Goal: Task Accomplishment & Management: Use online tool/utility

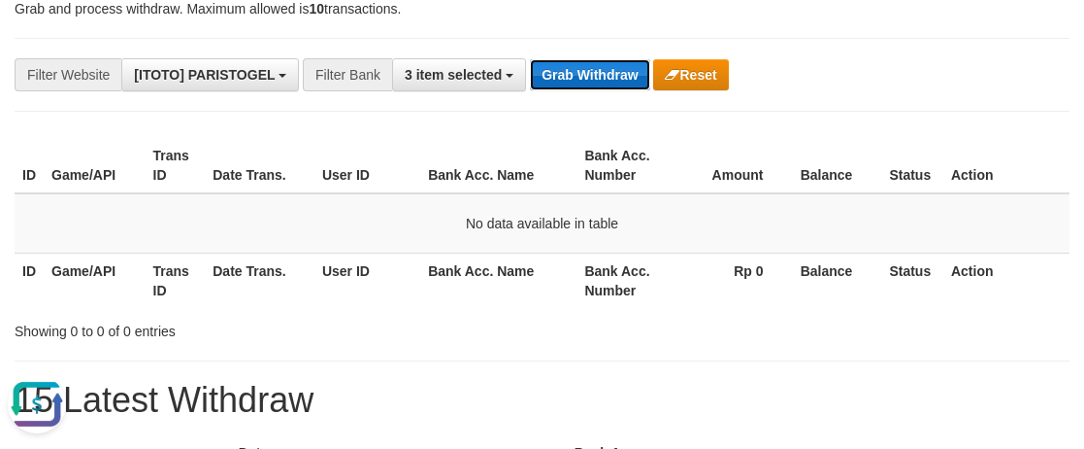
click at [614, 82] on button "Grab Withdraw" at bounding box center [589, 74] width 119 height 31
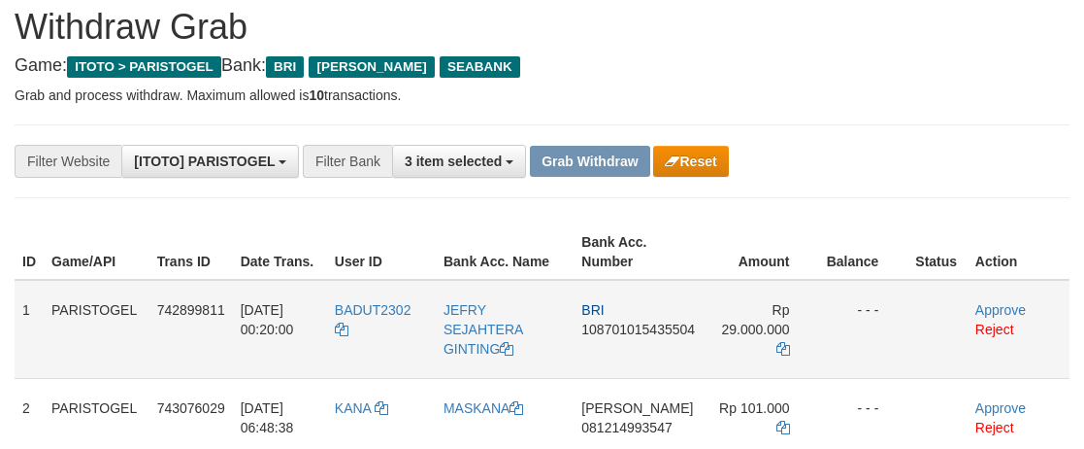
scroll to position [194, 0]
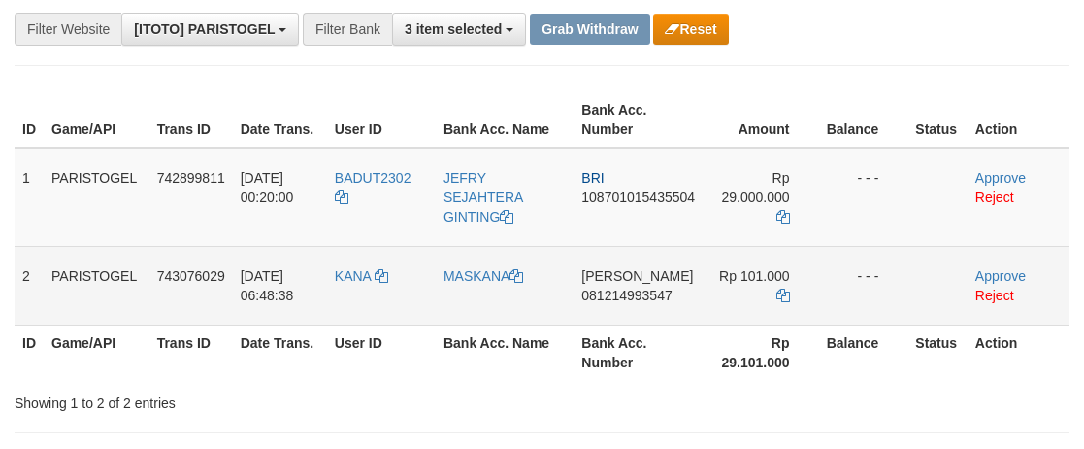
click at [367, 297] on td "KANA" at bounding box center [381, 285] width 109 height 79
copy link "KANA"
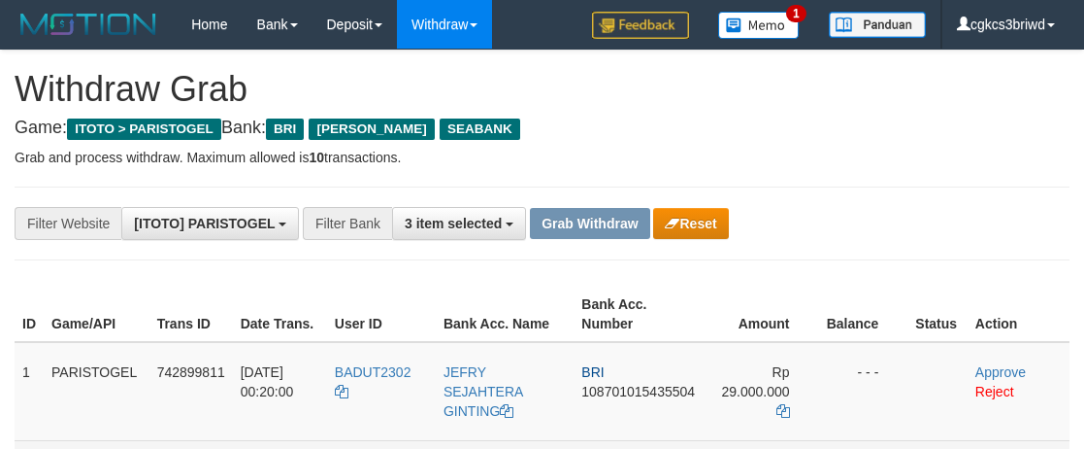
scroll to position [194, 0]
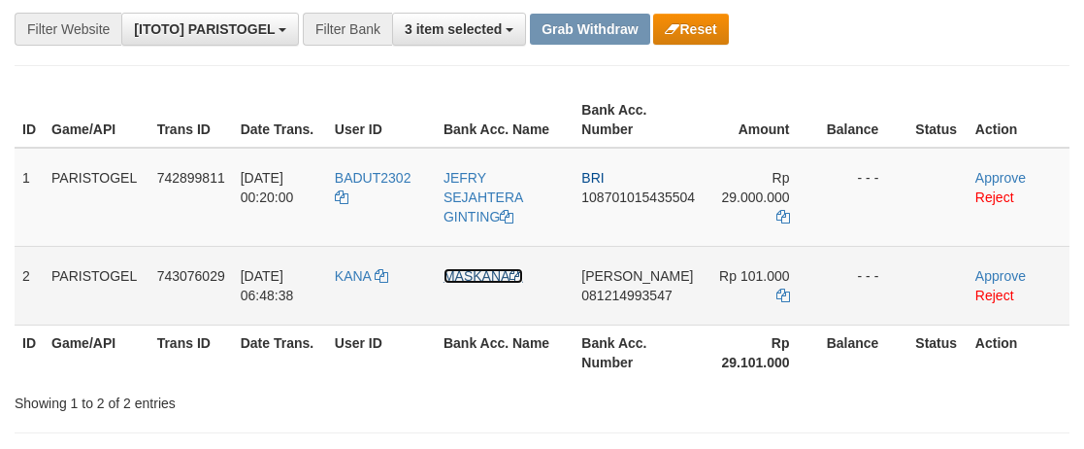
click at [502, 271] on link "MASKANA" at bounding box center [484, 276] width 80 height 16
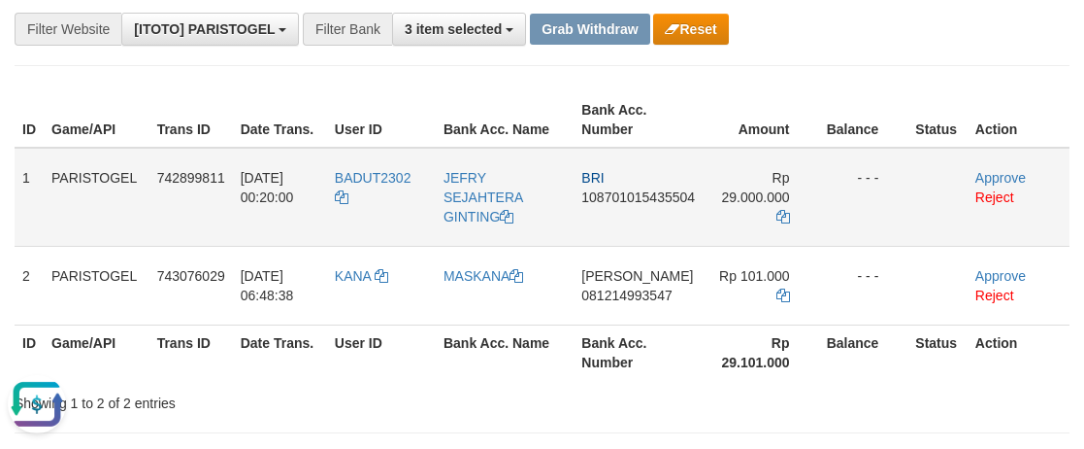
scroll to position [0, 0]
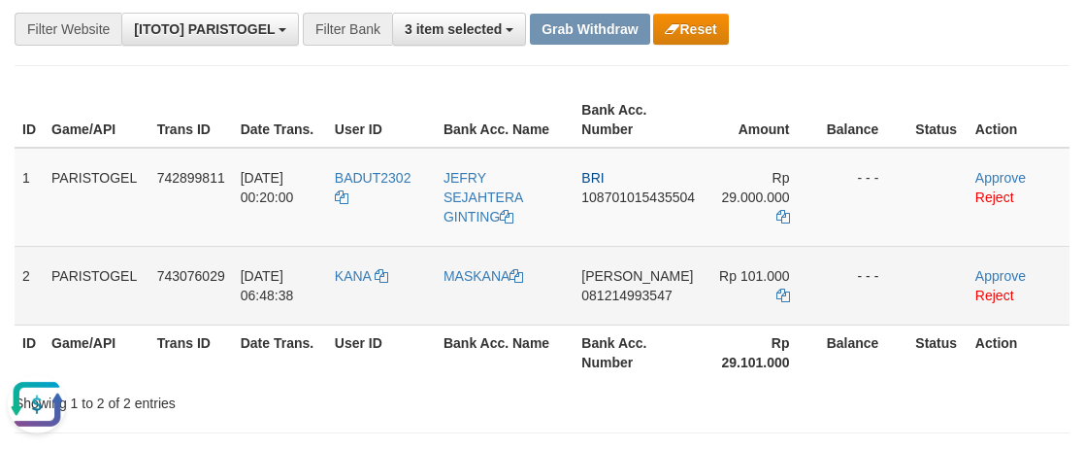
click at [619, 309] on td "DANA 081214993547" at bounding box center [638, 285] width 129 height 79
copy span "081214993547"
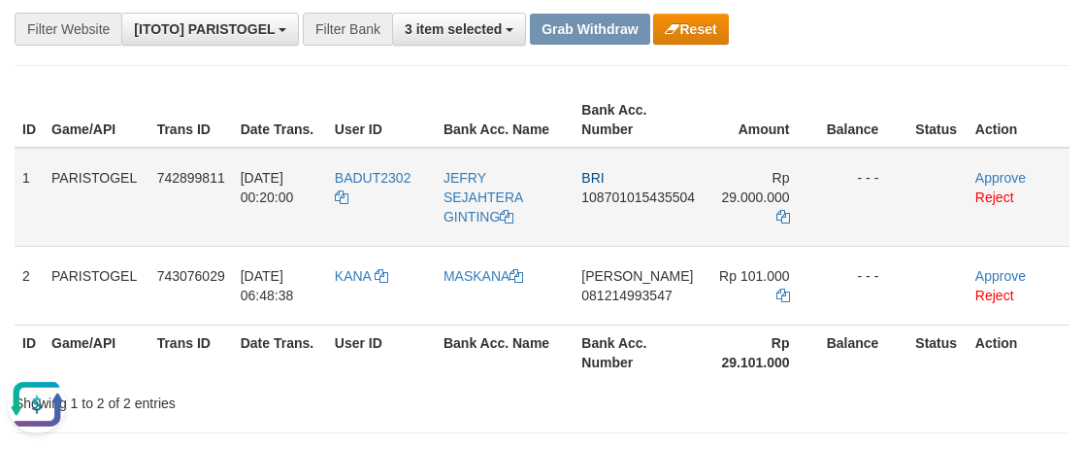
click at [935, 188] on td at bounding box center [938, 197] width 60 height 99
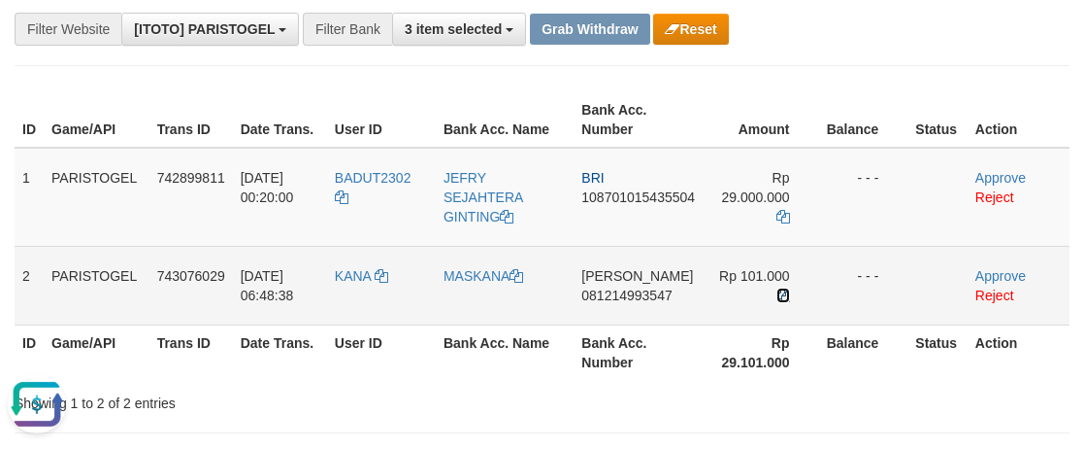
click at [788, 294] on icon at bounding box center [784, 295] width 14 height 14
click at [982, 272] on link "Approve" at bounding box center [1001, 276] width 50 height 16
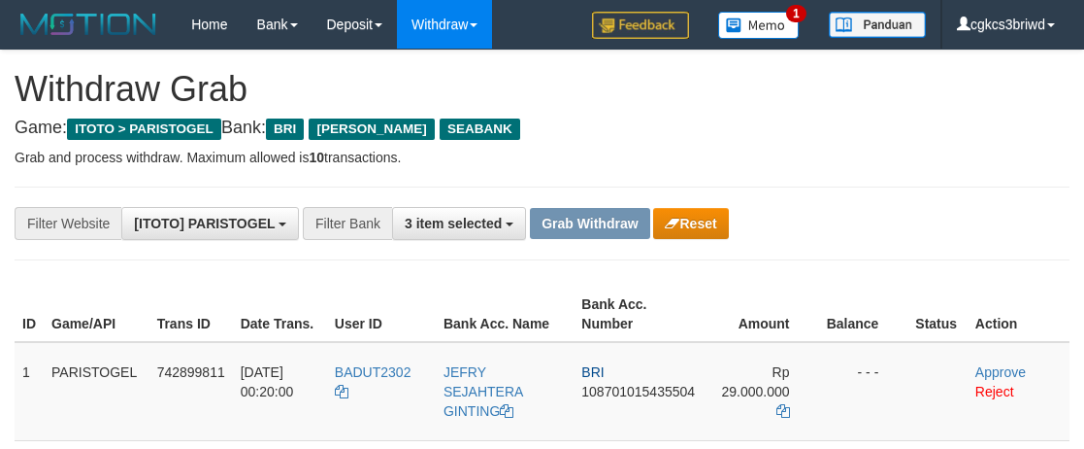
scroll to position [194, 0]
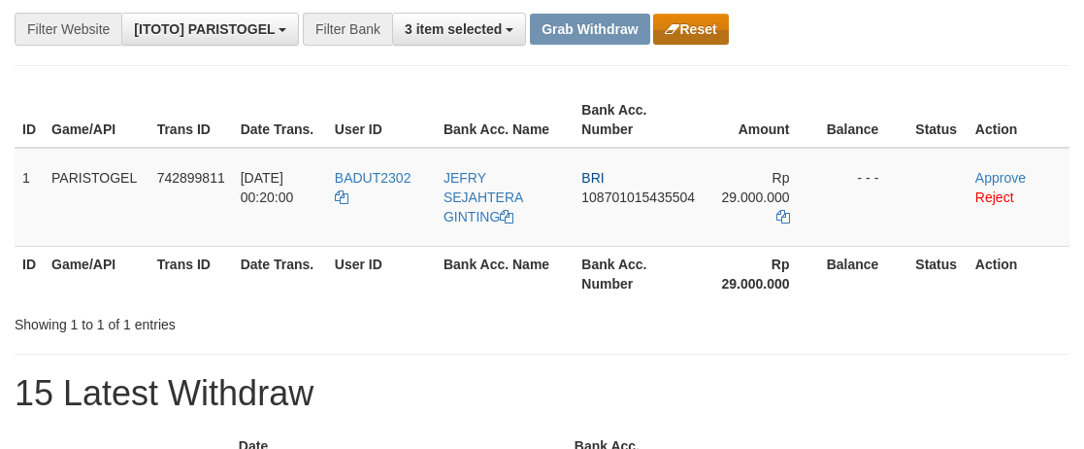
click at [700, 38] on button "Reset" at bounding box center [690, 29] width 75 height 31
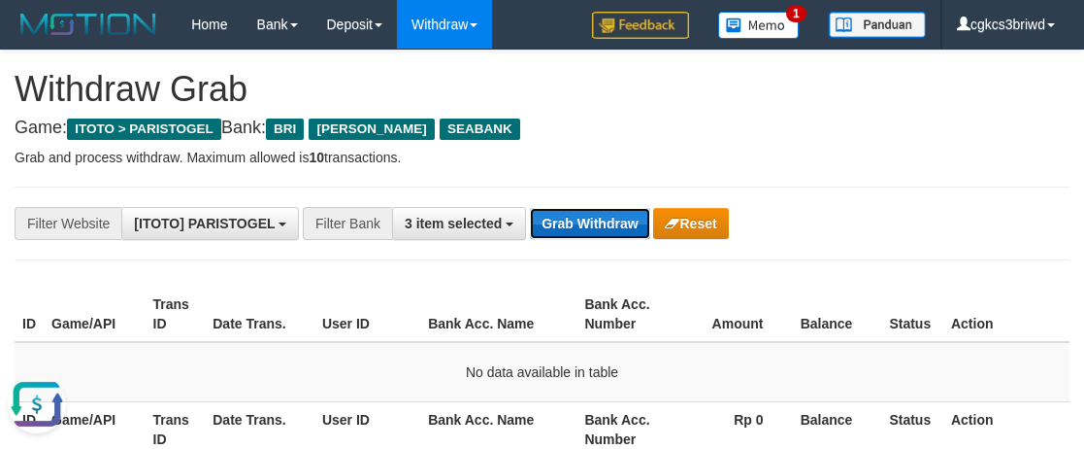
click at [549, 222] on button "Grab Withdraw" at bounding box center [589, 223] width 119 height 31
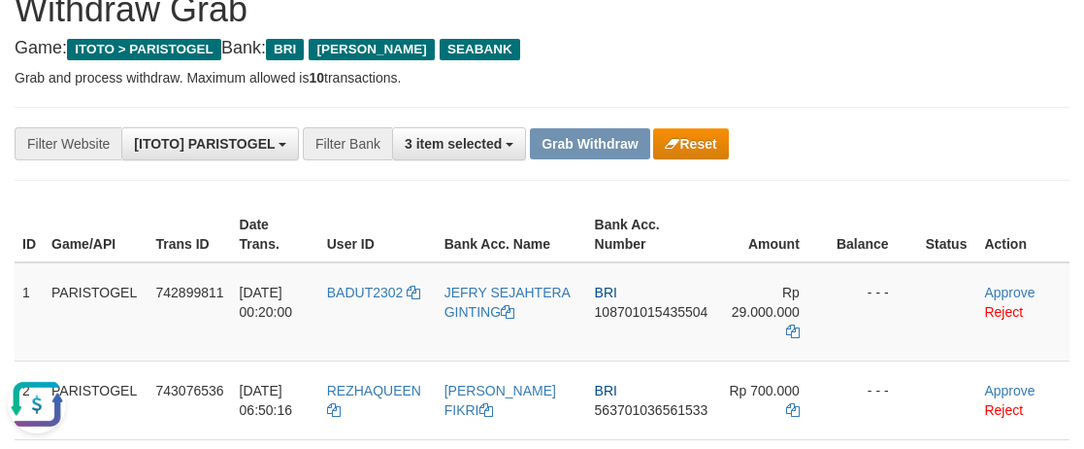
scroll to position [194, 0]
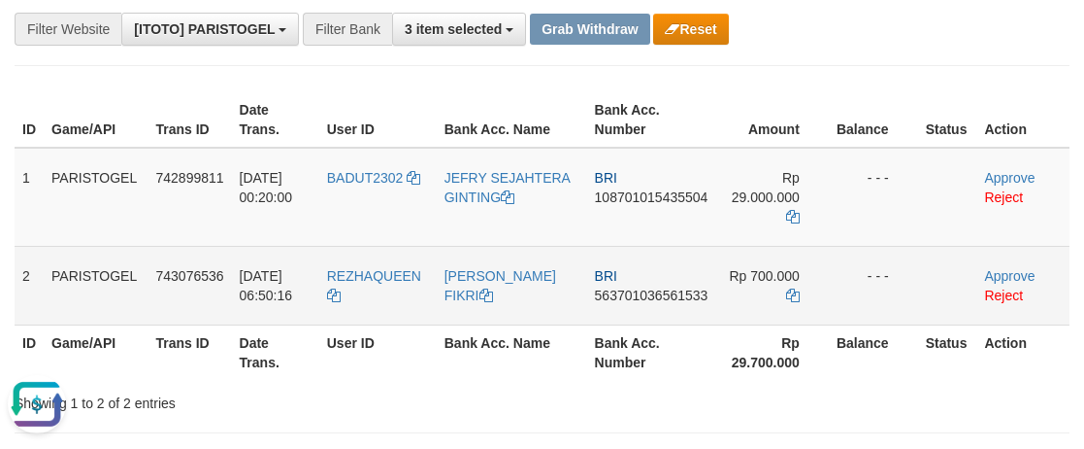
click at [375, 307] on td "REZHAQUEEN" at bounding box center [377, 285] width 117 height 79
click at [375, 306] on td "REZHAQUEEN" at bounding box center [377, 285] width 117 height 79
click at [396, 283] on span "REZHAQUEEN" at bounding box center [374, 276] width 94 height 16
click at [396, 285] on td "REZHAQUEEN" at bounding box center [377, 285] width 117 height 79
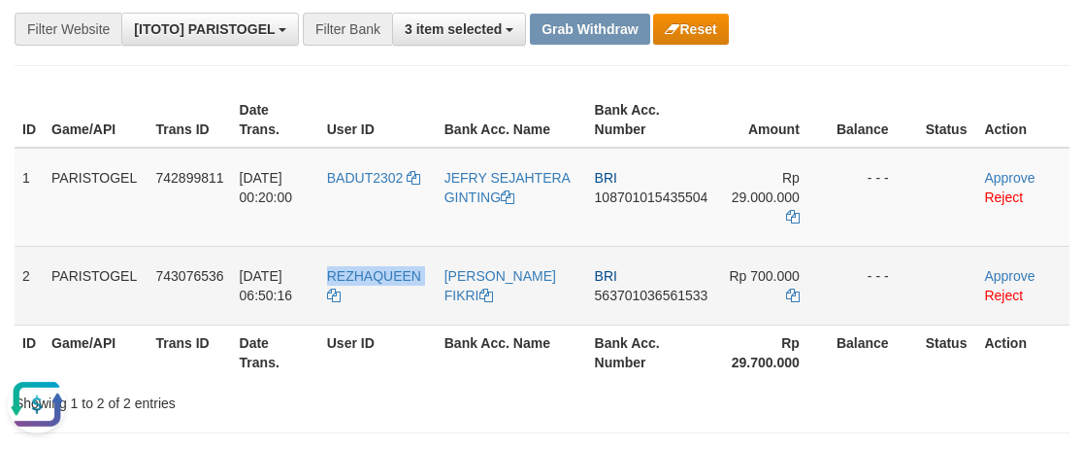
click at [396, 285] on td "REZHAQUEEN" at bounding box center [377, 285] width 117 height 79
copy tr "REZHAQUEEN"
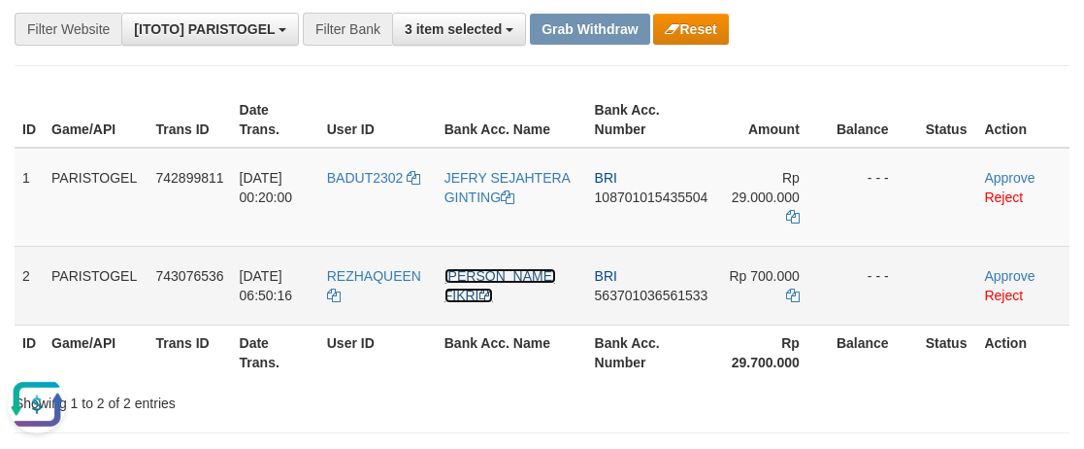
click at [499, 294] on link "[PERSON_NAME] FIKRI" at bounding box center [501, 285] width 112 height 35
click at [638, 310] on td "BRI 563701036561533" at bounding box center [651, 285] width 129 height 79
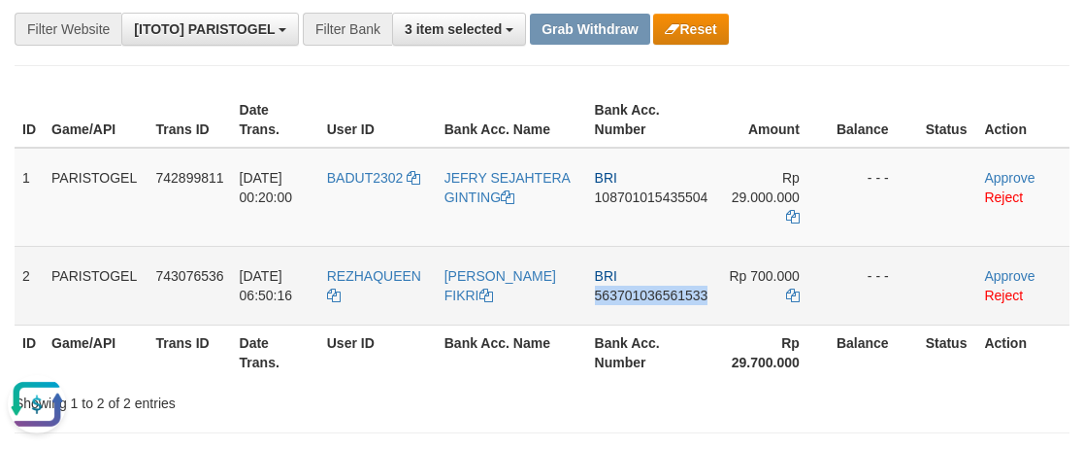
click at [638, 310] on td "BRI 563701036561533" at bounding box center [651, 285] width 129 height 79
copy span "563701036561533"
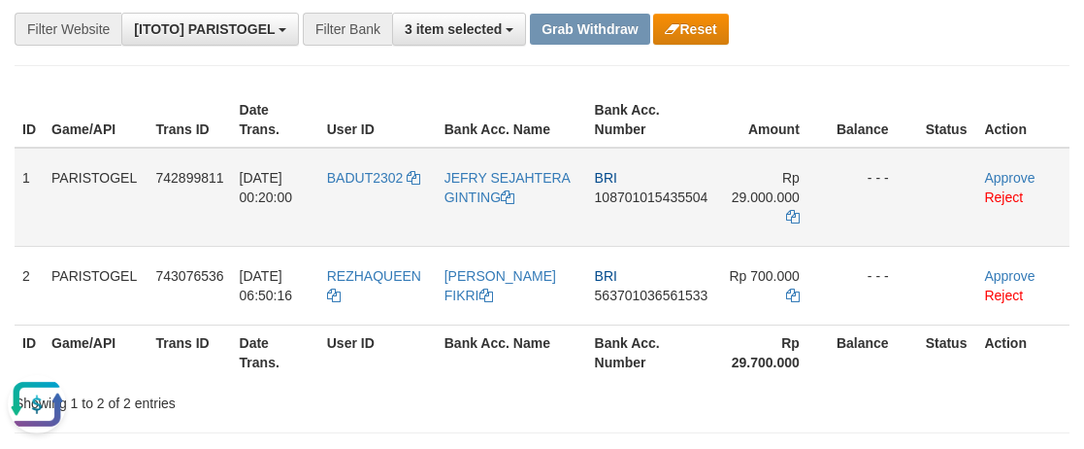
click at [850, 243] on td "- - -" at bounding box center [873, 197] width 89 height 99
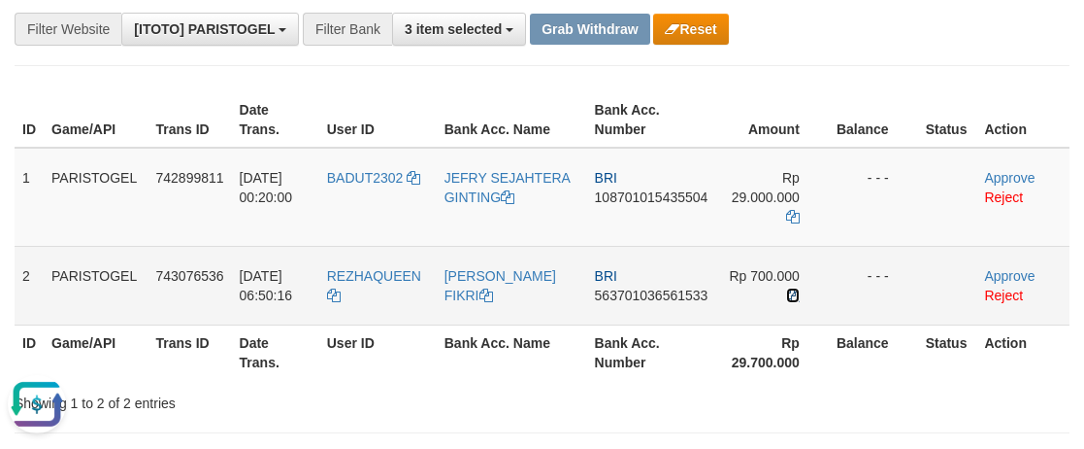
click at [792, 295] on icon at bounding box center [793, 295] width 14 height 14
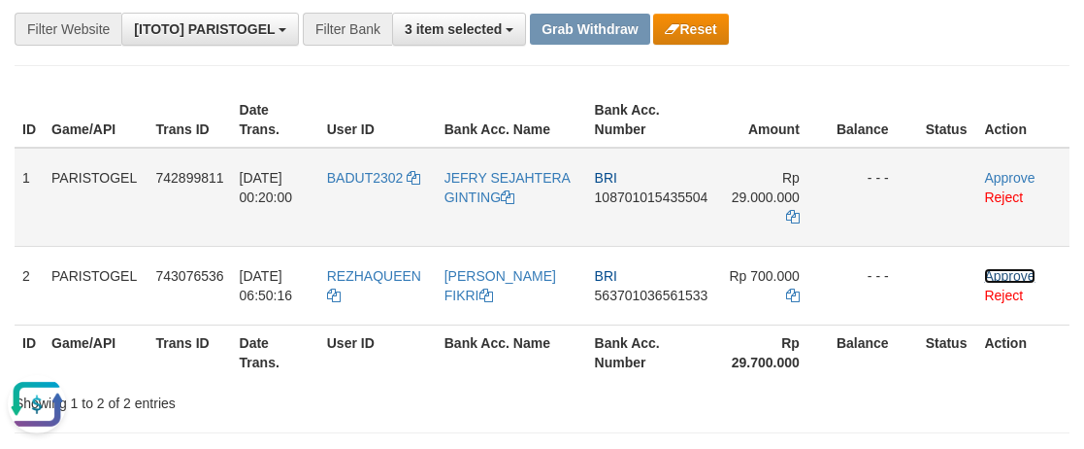
drag, startPoint x: 990, startPoint y: 279, endPoint x: 620, endPoint y: 229, distance: 373.2
click at [990, 279] on link "Approve" at bounding box center [1009, 276] width 50 height 16
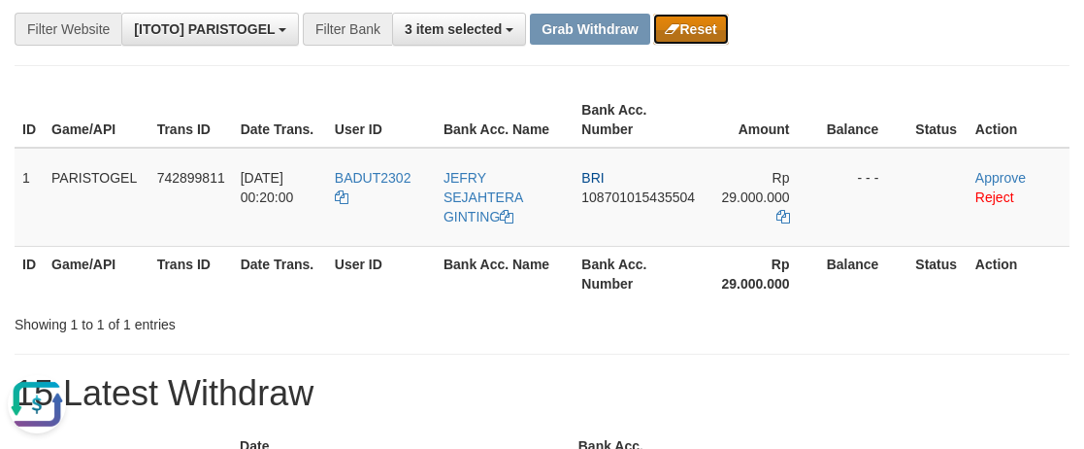
click at [714, 41] on button "Reset" at bounding box center [690, 29] width 75 height 31
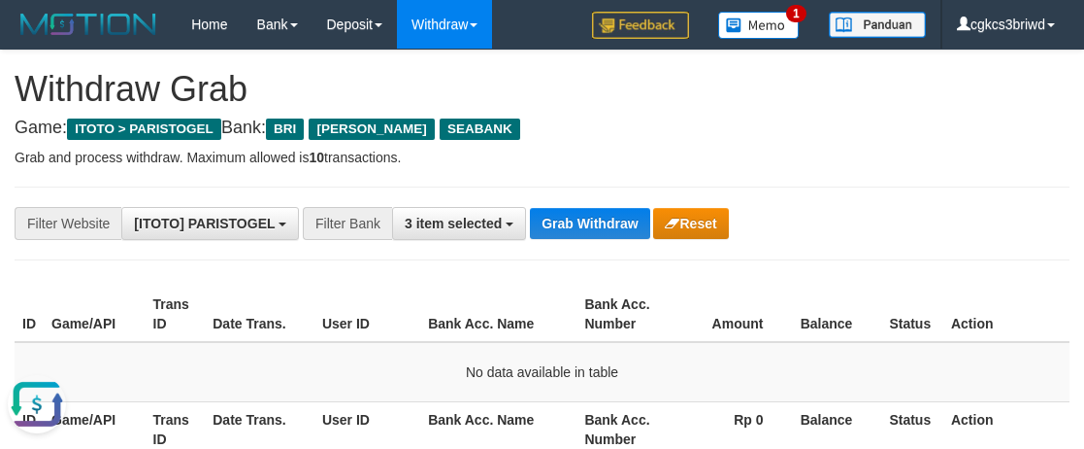
click at [454, 95] on h1 "Withdraw Grab" at bounding box center [542, 89] width 1055 height 39
drag, startPoint x: 557, startPoint y: 215, endPoint x: 549, endPoint y: 203, distance: 14.0
click at [558, 215] on button "Grab Withdraw" at bounding box center [589, 223] width 119 height 31
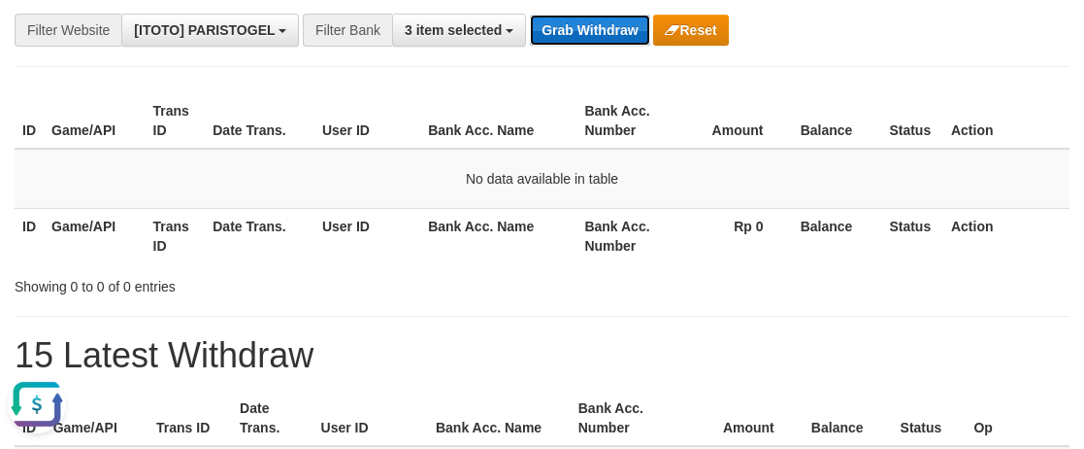
scroll to position [194, 0]
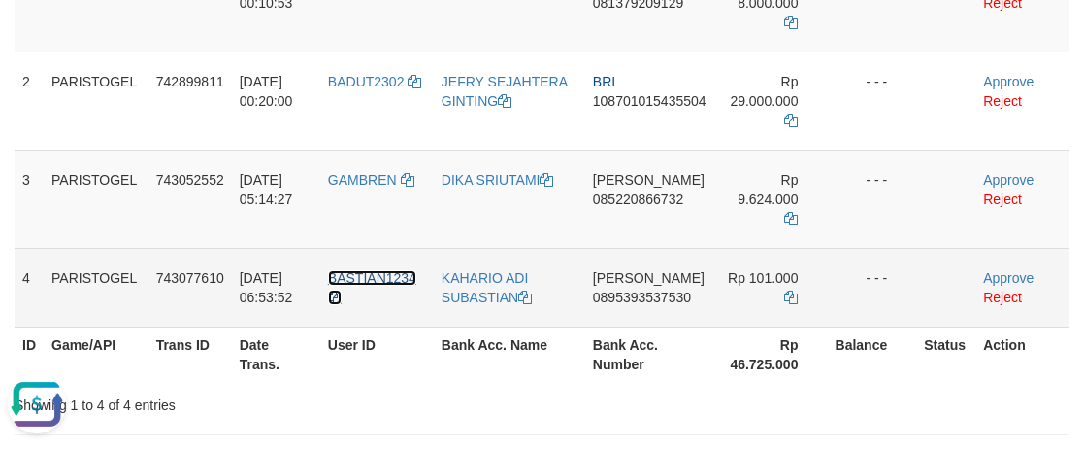
click at [378, 281] on span "BASTIAN1234" at bounding box center [372, 278] width 88 height 16
click at [380, 287] on td "BASTIAN1234" at bounding box center [377, 287] width 114 height 79
copy tr "BASTIAN1234"
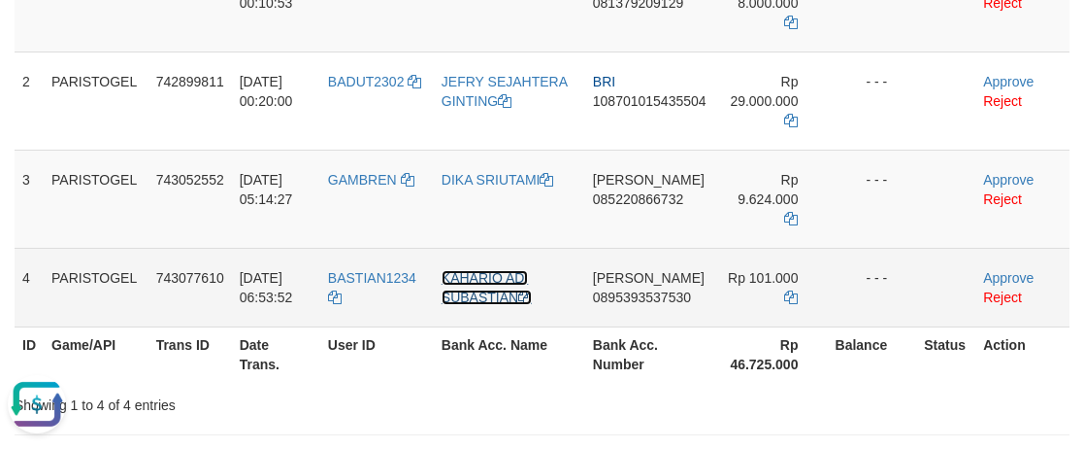
click at [478, 274] on link "KAHARIO ADI SUBASTIAN" at bounding box center [487, 287] width 90 height 35
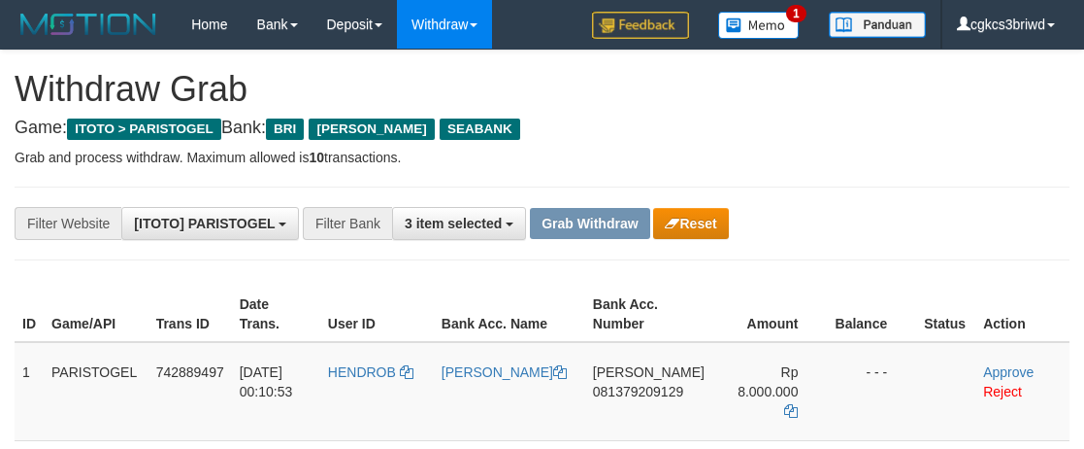
scroll to position [421, 0]
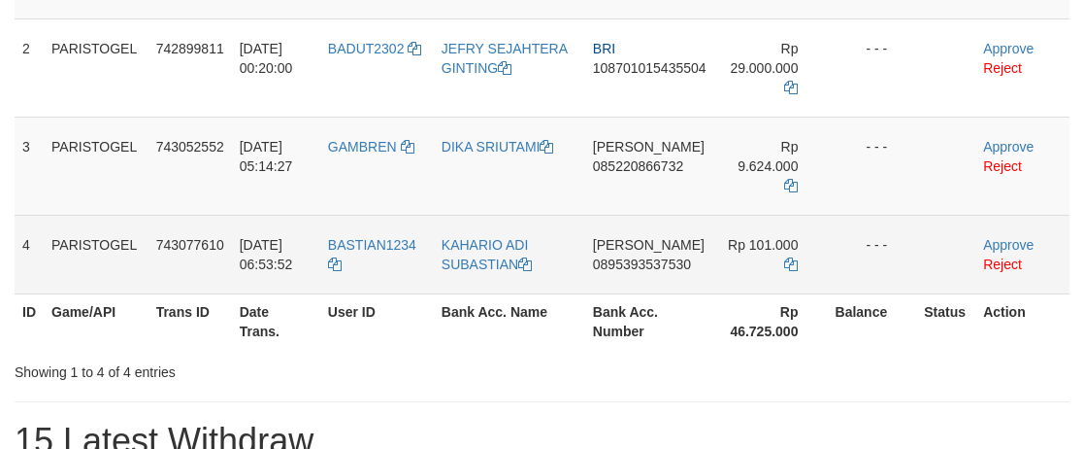
click at [628, 285] on td "[PERSON_NAME] 0895393537530" at bounding box center [649, 254] width 129 height 79
copy span "0895393537530"
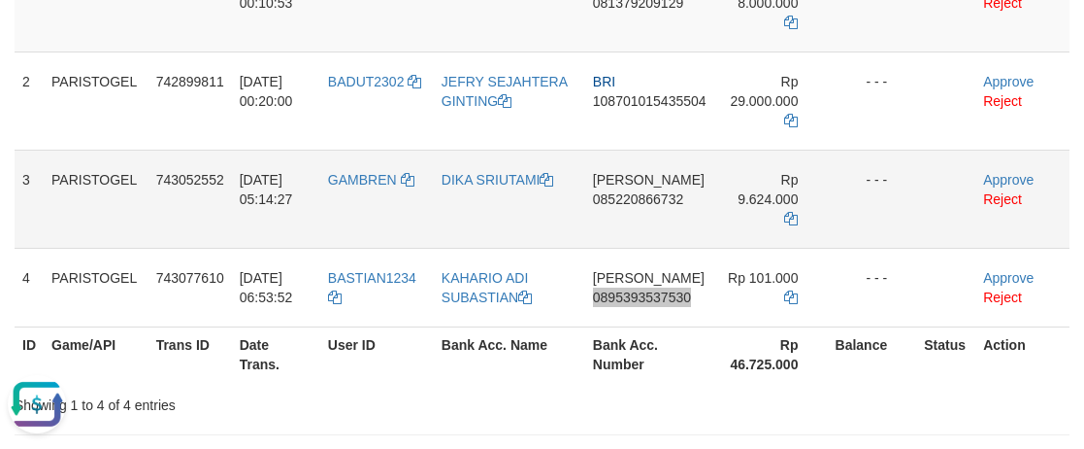
scroll to position [0, 0]
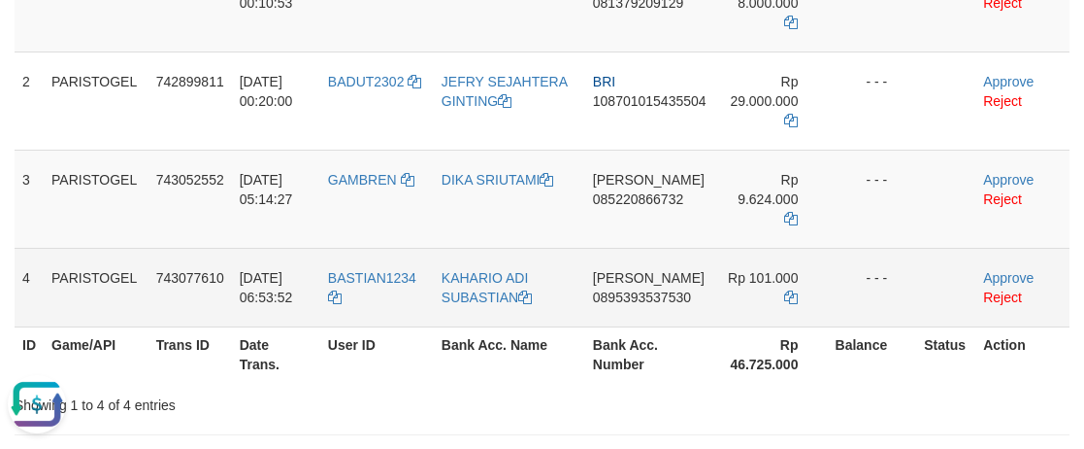
click at [846, 269] on td "- - -" at bounding box center [871, 287] width 89 height 79
click at [792, 298] on icon at bounding box center [791, 297] width 14 height 14
click at [1006, 277] on link "Approve" at bounding box center [1008, 278] width 50 height 16
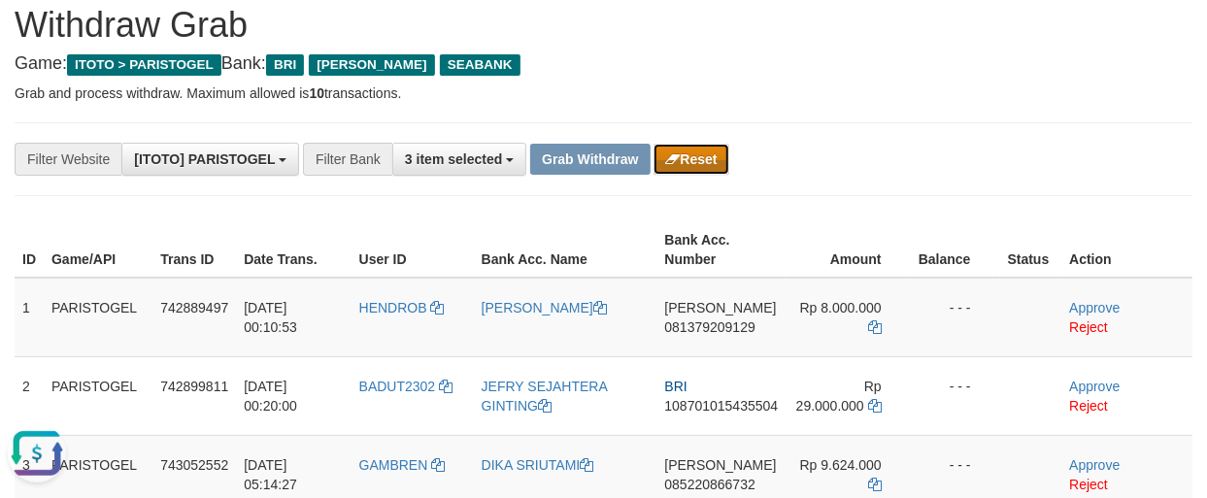
click at [692, 153] on button "Reset" at bounding box center [690, 159] width 75 height 31
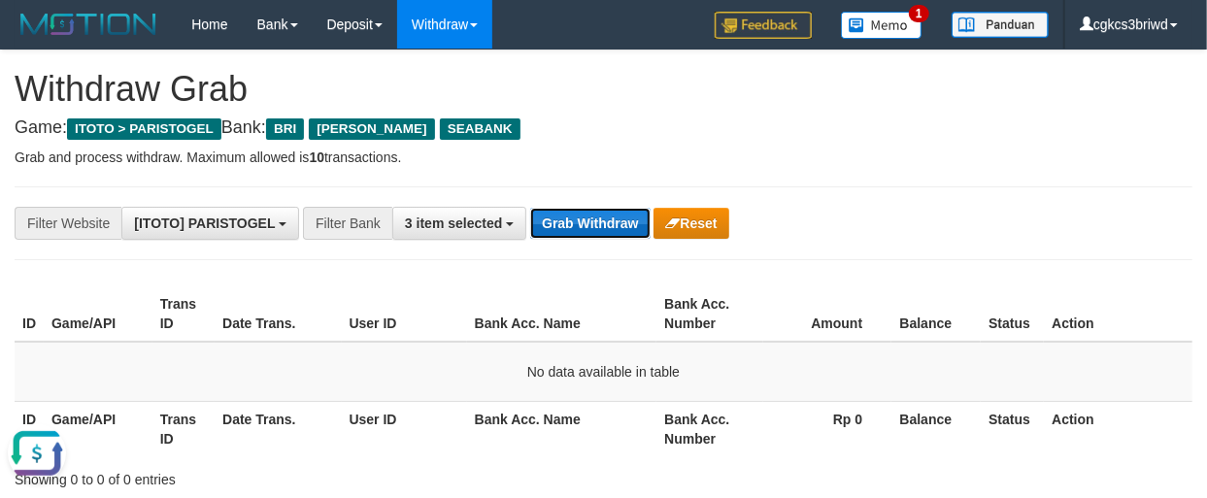
click at [568, 227] on button "Grab Withdraw" at bounding box center [589, 223] width 119 height 31
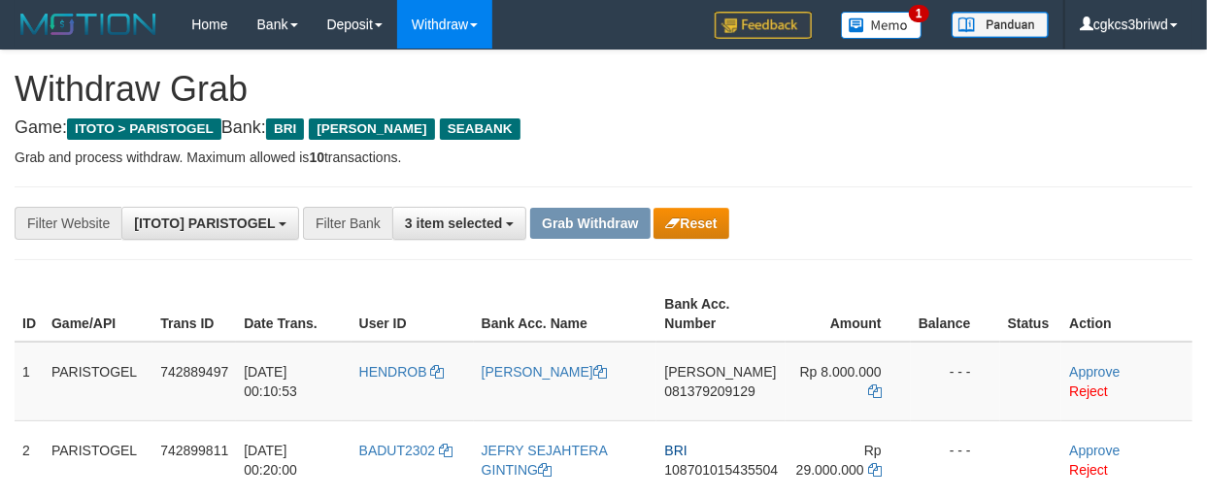
scroll to position [14, 0]
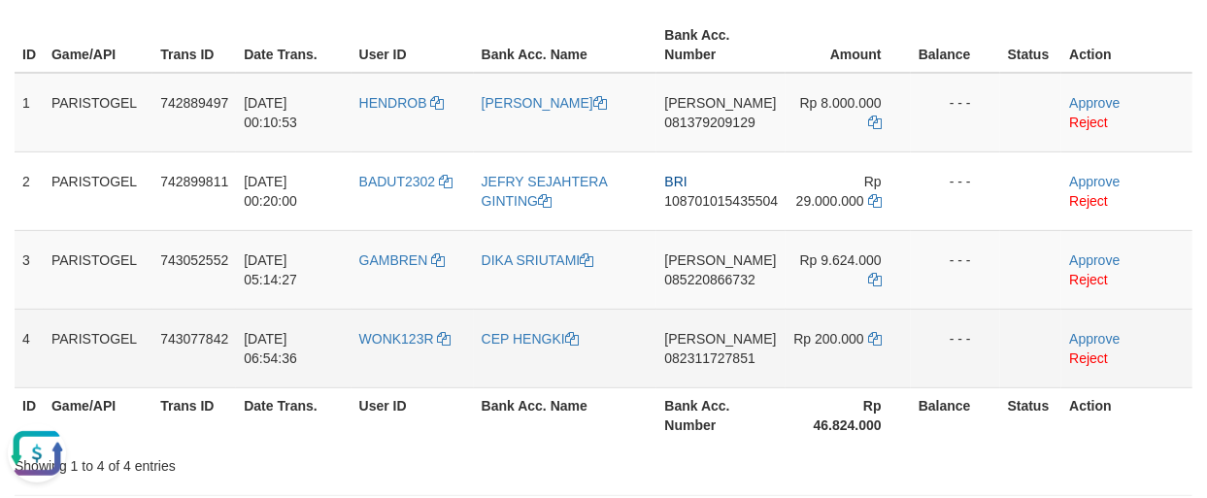
click at [395, 350] on td "WONK123R" at bounding box center [412, 348] width 122 height 79
copy link "WONK123R"
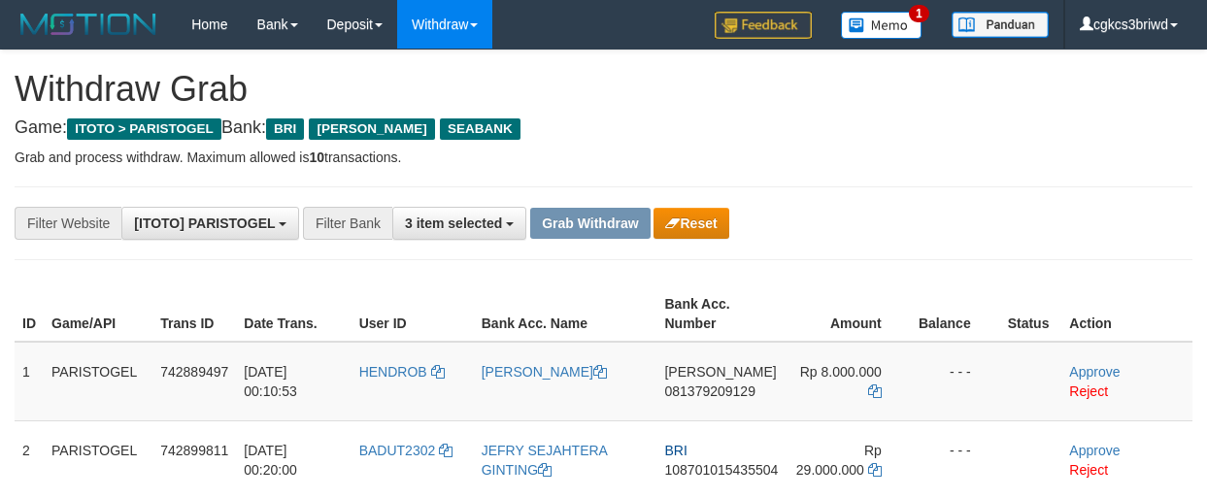
scroll to position [192, 0]
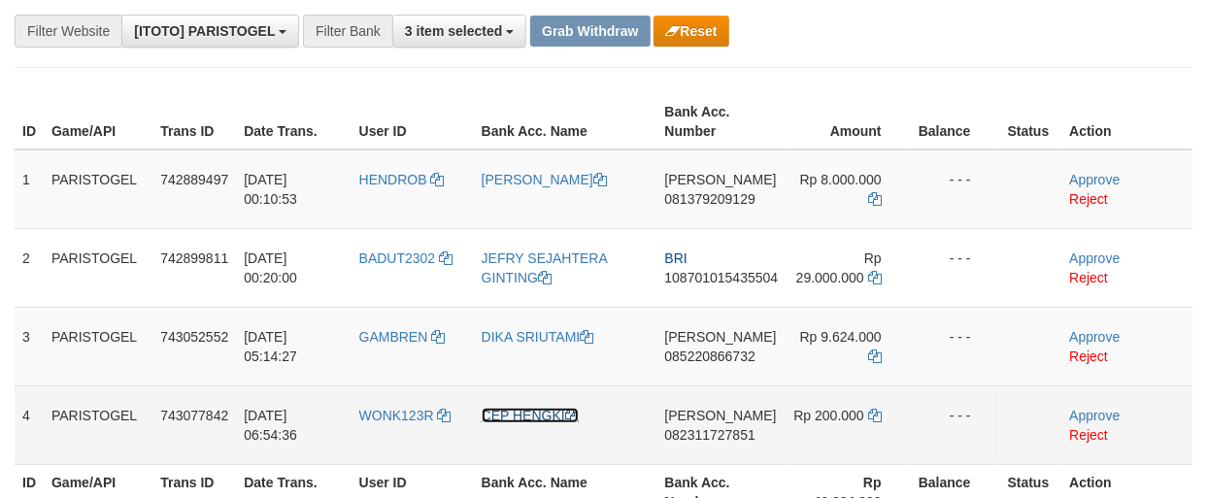
click at [521, 411] on link "CEP HENGKI" at bounding box center [530, 416] width 97 height 16
click at [665, 456] on td "DANA 082311727851" at bounding box center [720, 424] width 129 height 79
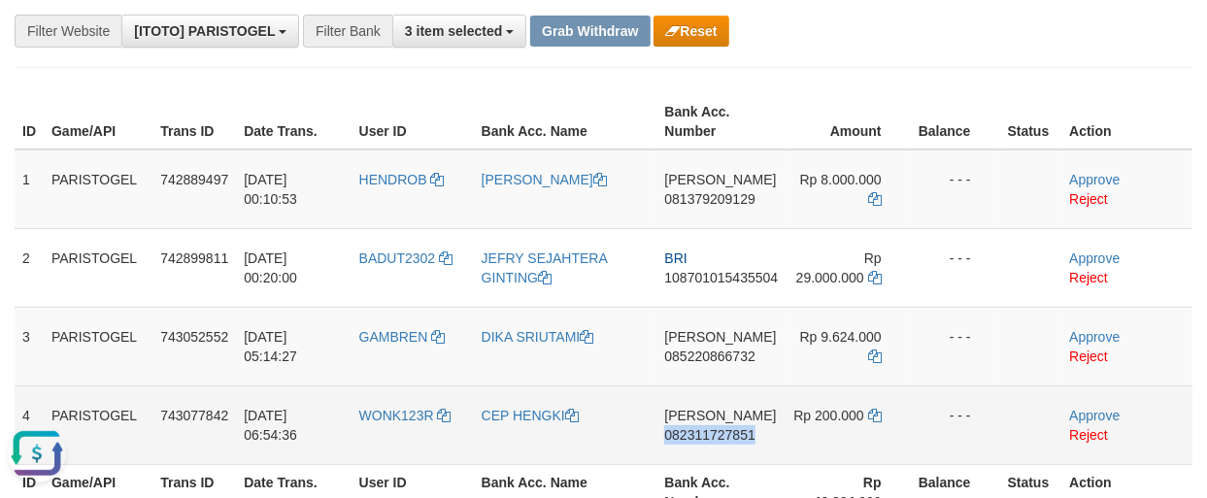
click at [665, 456] on td "DANA 082311727851" at bounding box center [720, 424] width 129 height 79
copy span "082311727851"
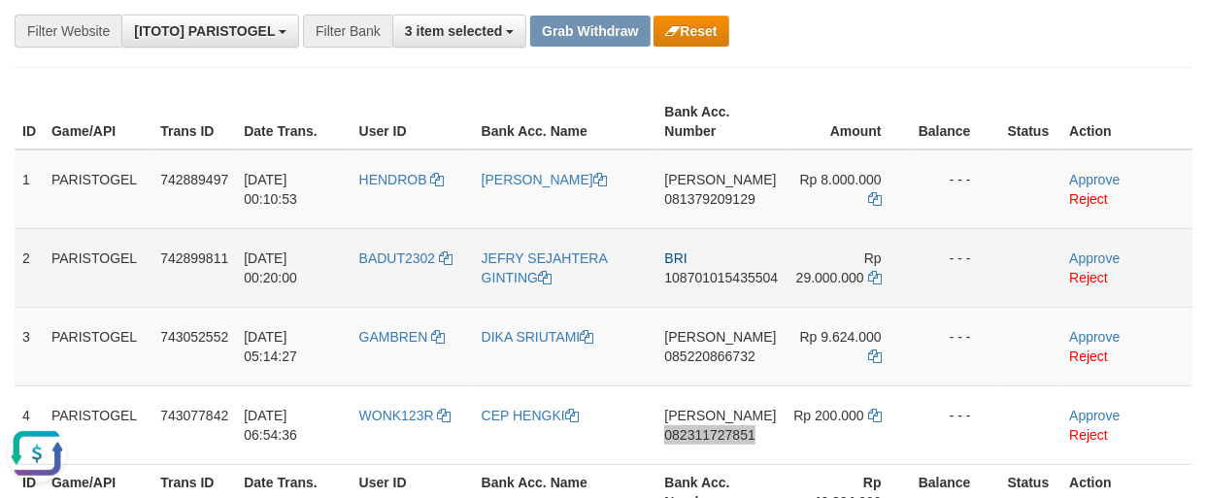
scroll to position [301, 0]
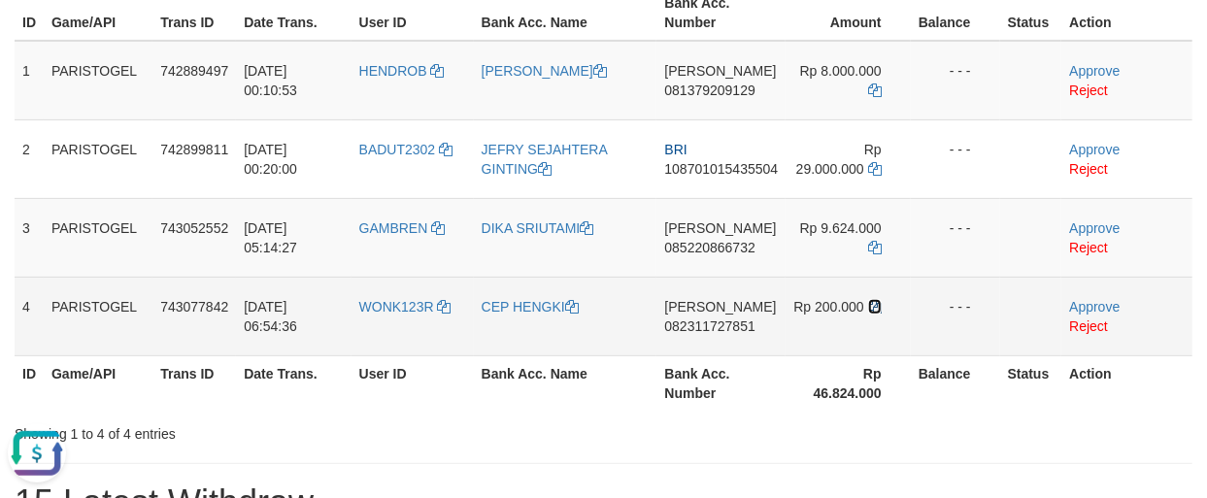
click at [876, 303] on icon at bounding box center [875, 307] width 14 height 14
click at [1073, 299] on link "Approve" at bounding box center [1094, 307] width 50 height 16
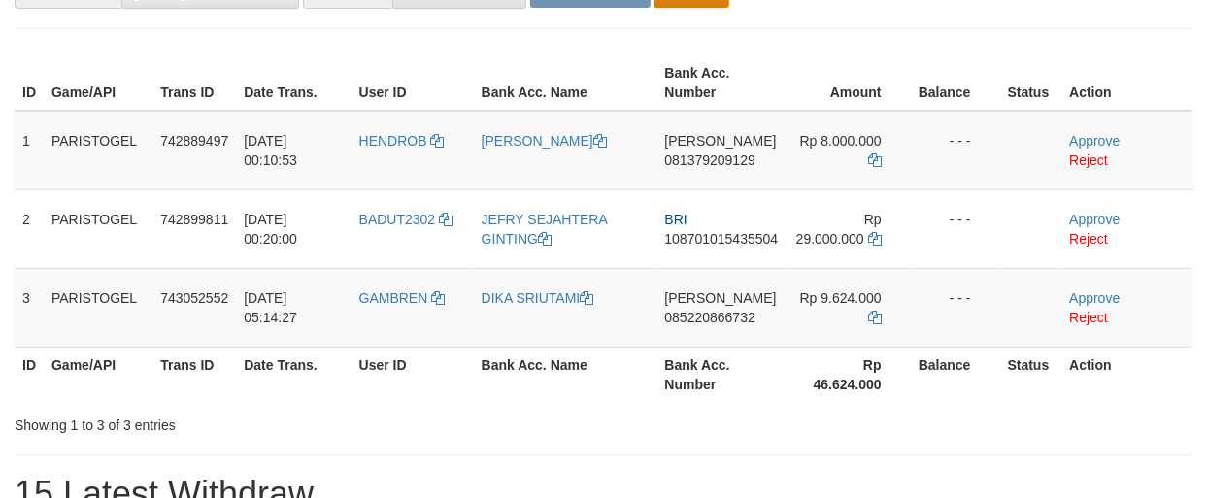
scroll to position [192, 0]
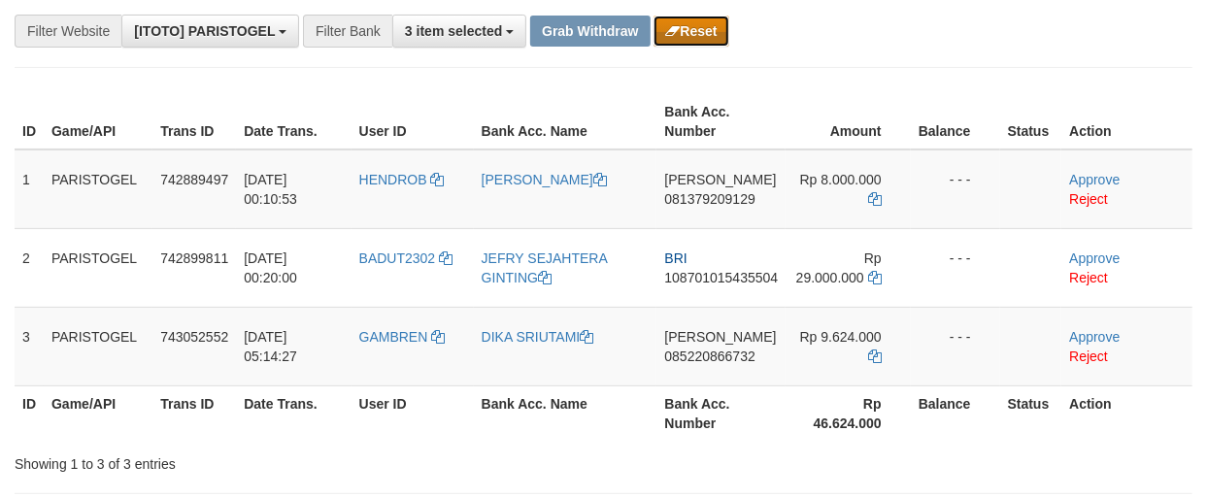
click at [703, 32] on button "Reset" at bounding box center [690, 31] width 75 height 31
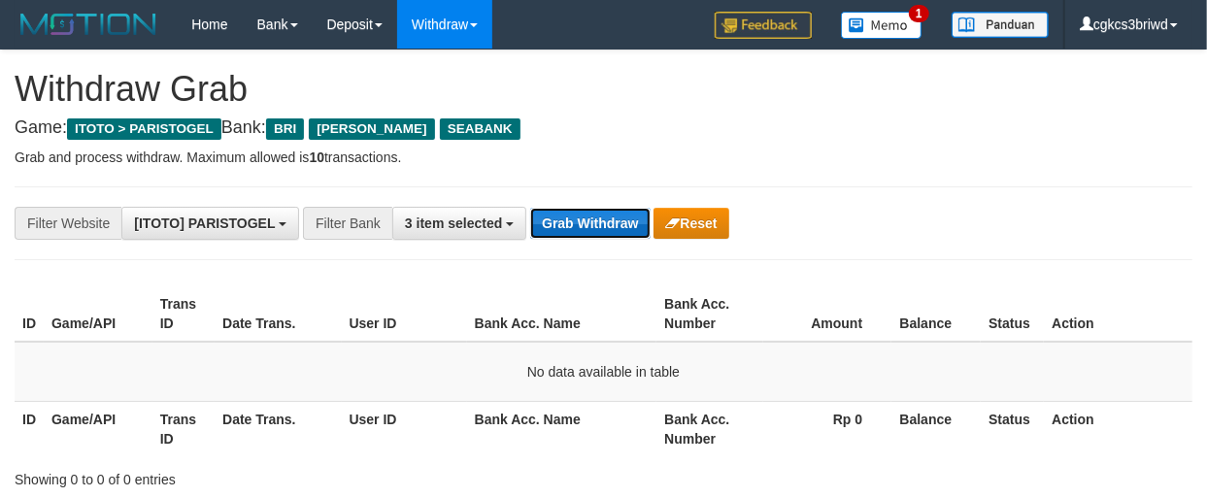
click at [590, 215] on button "Grab Withdraw" at bounding box center [589, 223] width 119 height 31
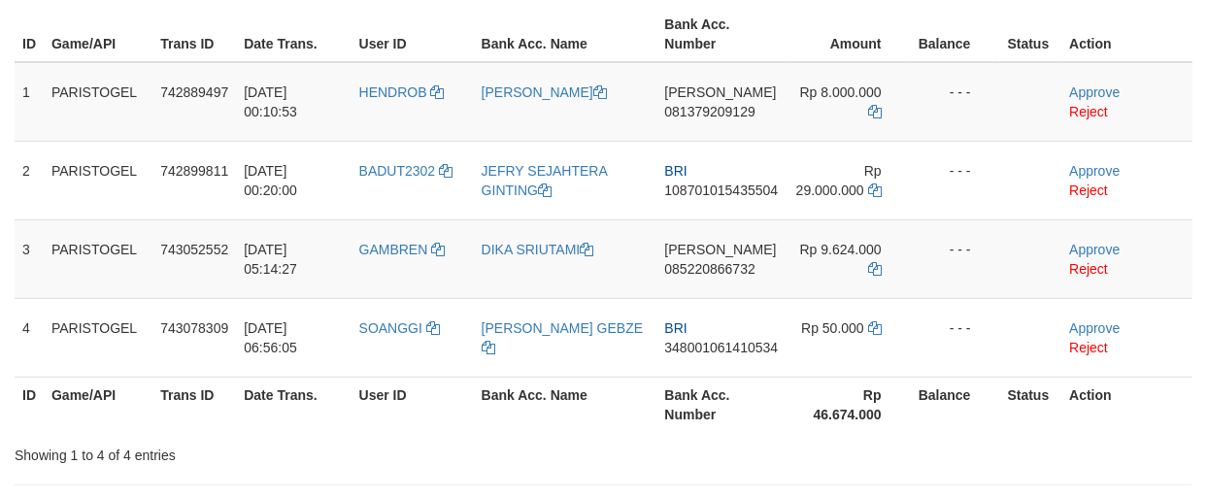
scroll to position [323, 0]
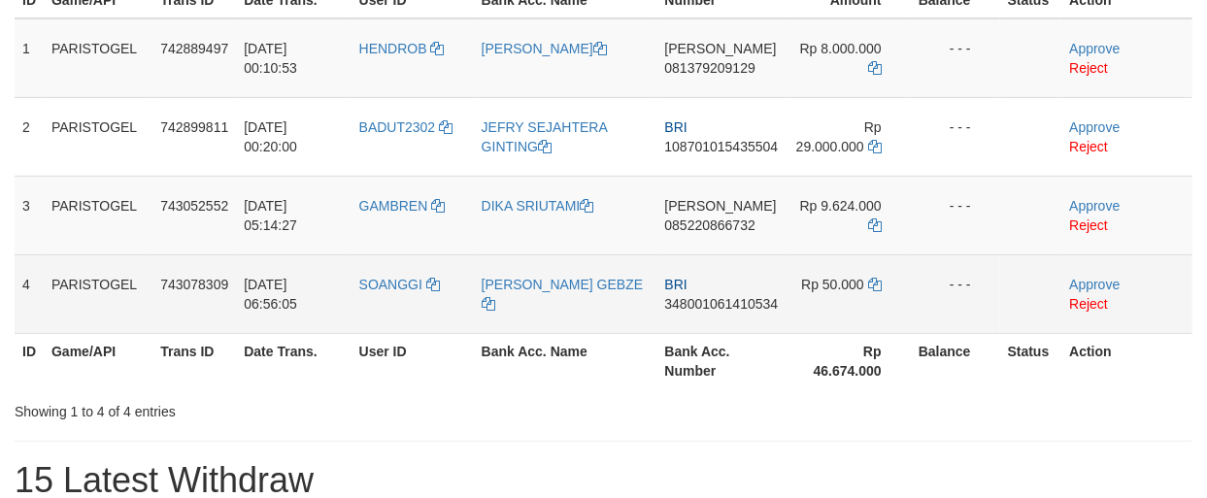
click at [399, 306] on td "SOANGGI" at bounding box center [412, 293] width 122 height 79
copy link "SOANGGI"
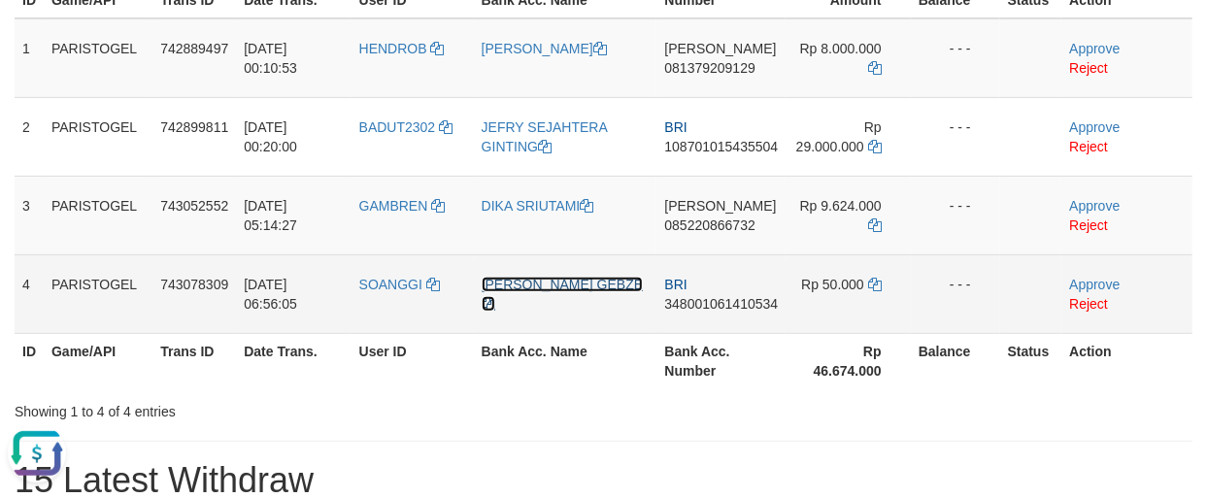
click at [535, 283] on link "[PERSON_NAME] GEBZE" at bounding box center [562, 294] width 161 height 35
click at [704, 314] on td "BRI 348001061410534" at bounding box center [720, 293] width 129 height 79
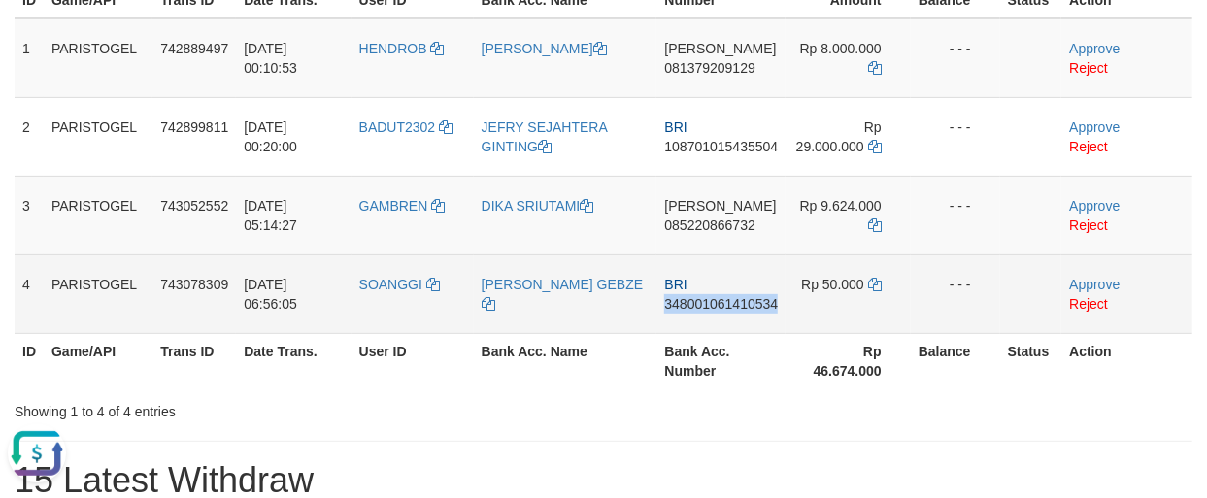
click at [704, 314] on td "BRI 348001061410534" at bounding box center [720, 293] width 129 height 79
copy span "348001061410534"
click at [877, 278] on icon at bounding box center [875, 285] width 14 height 14
click at [1084, 278] on link "Approve" at bounding box center [1094, 285] width 50 height 16
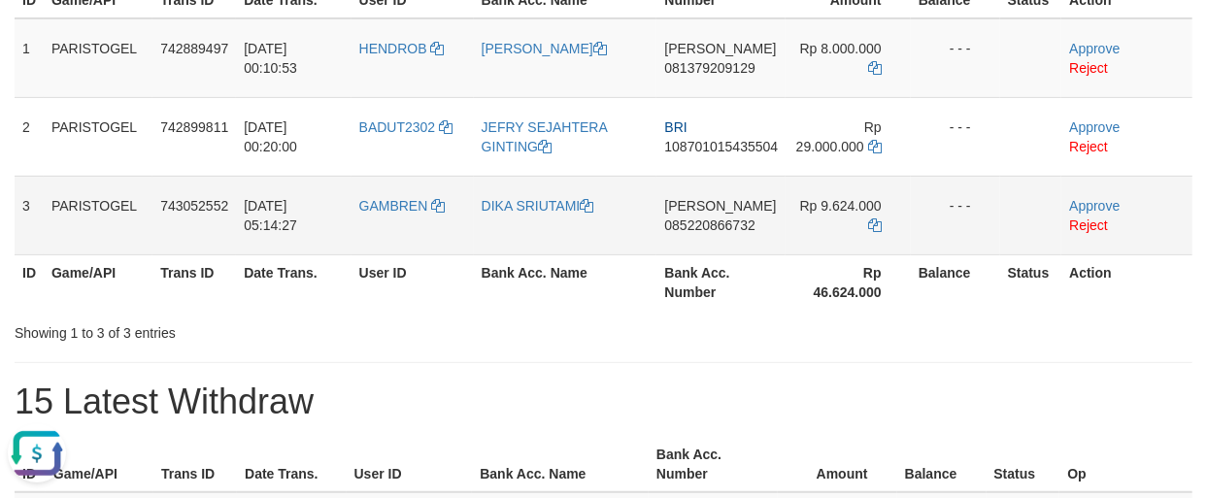
scroll to position [108, 0]
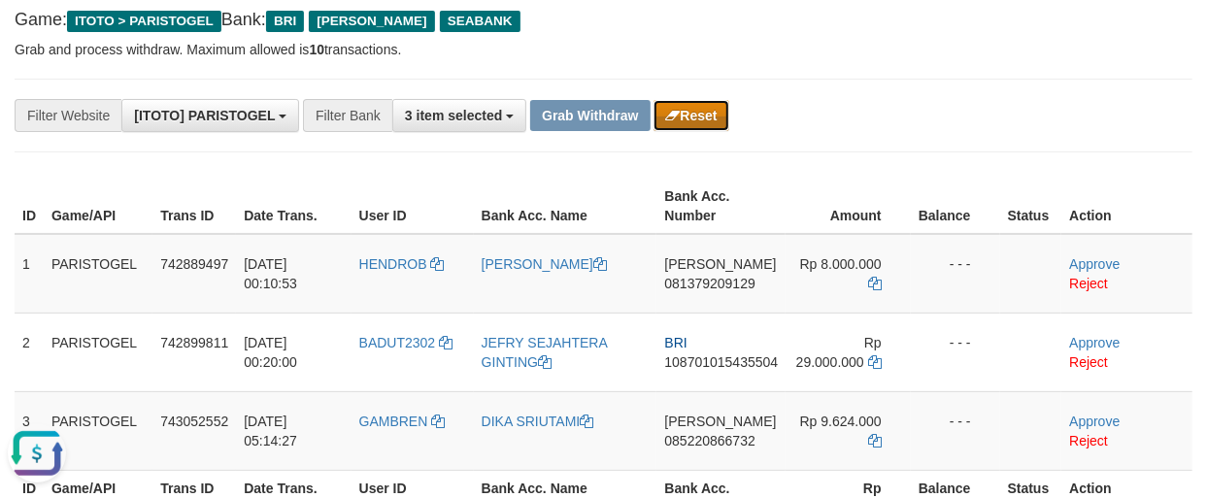
click at [712, 120] on button "Reset" at bounding box center [690, 115] width 75 height 31
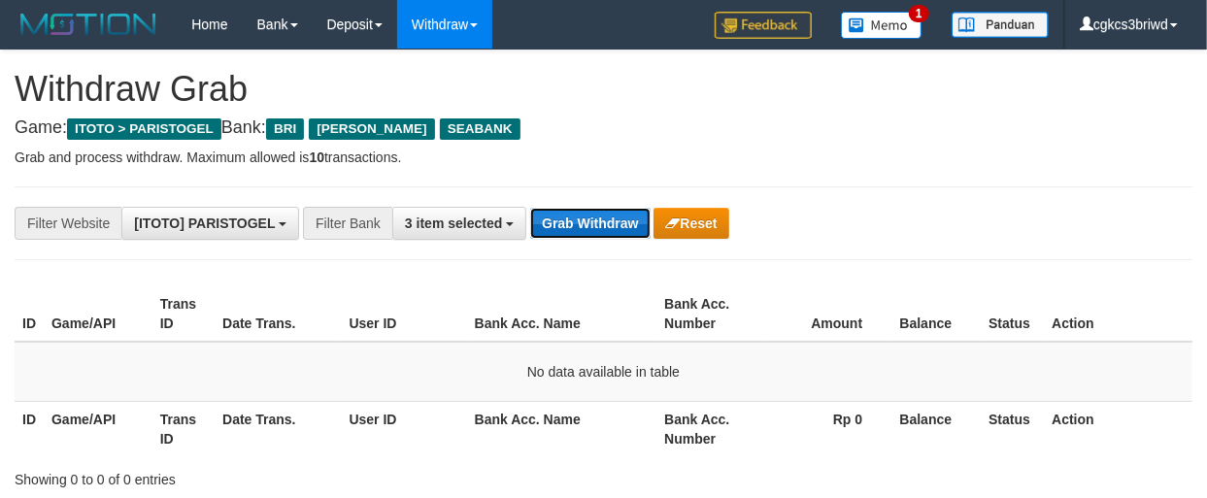
click at [604, 215] on button "Grab Withdraw" at bounding box center [589, 223] width 119 height 31
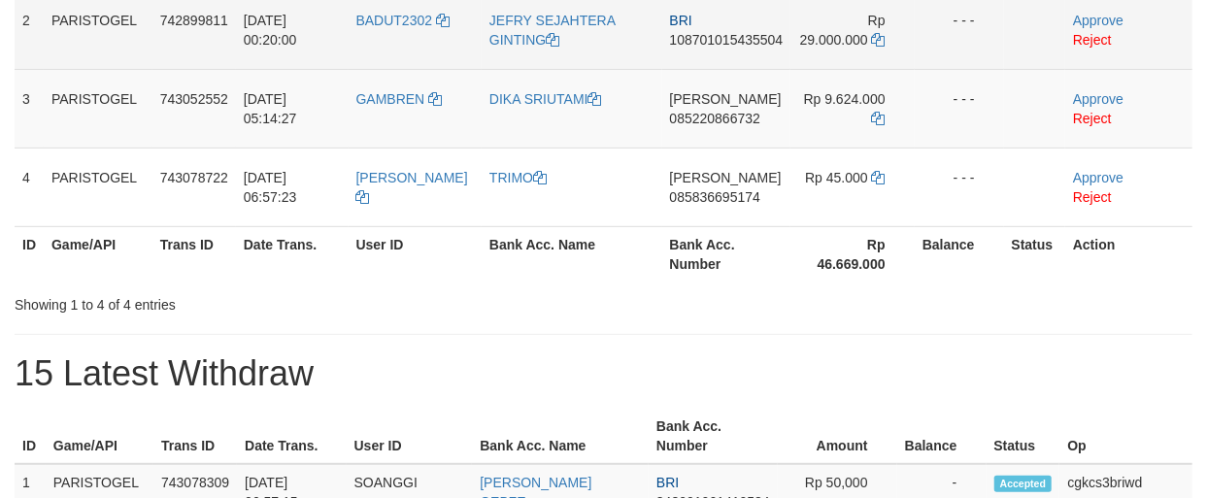
scroll to position [431, 0]
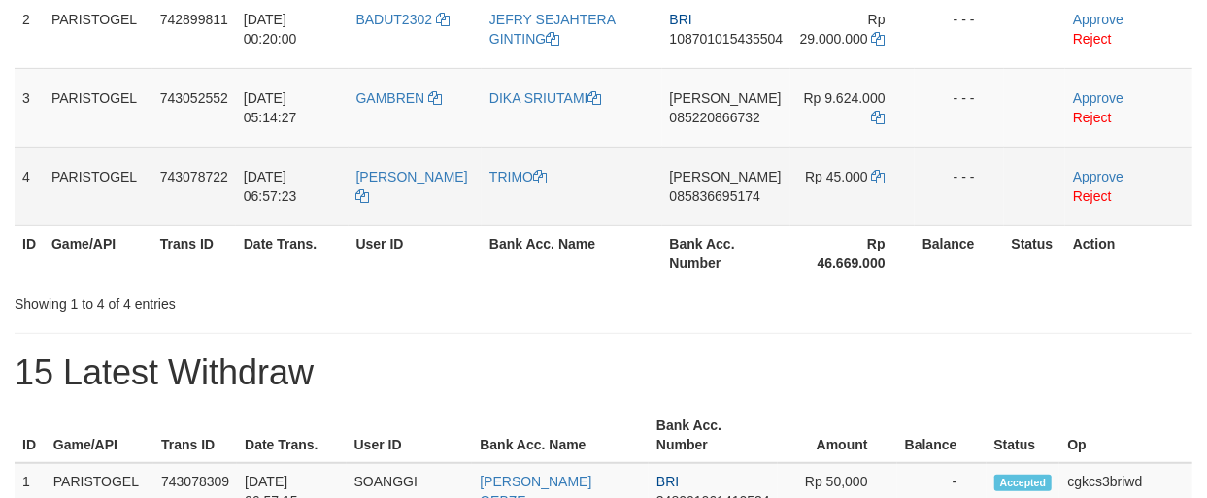
click at [383, 206] on td "[PERSON_NAME]" at bounding box center [415, 186] width 133 height 79
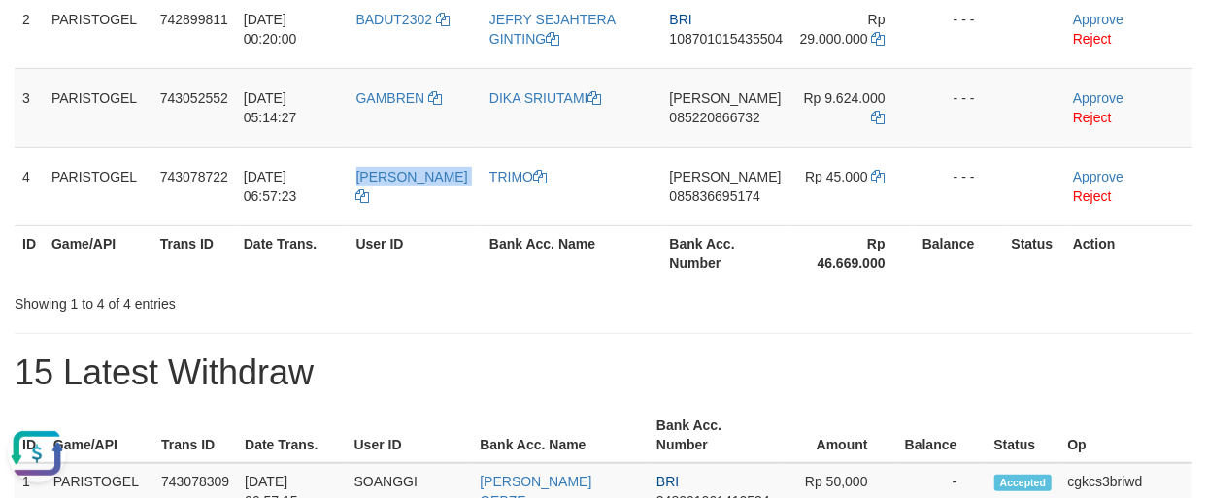
copy link "[PERSON_NAME]"
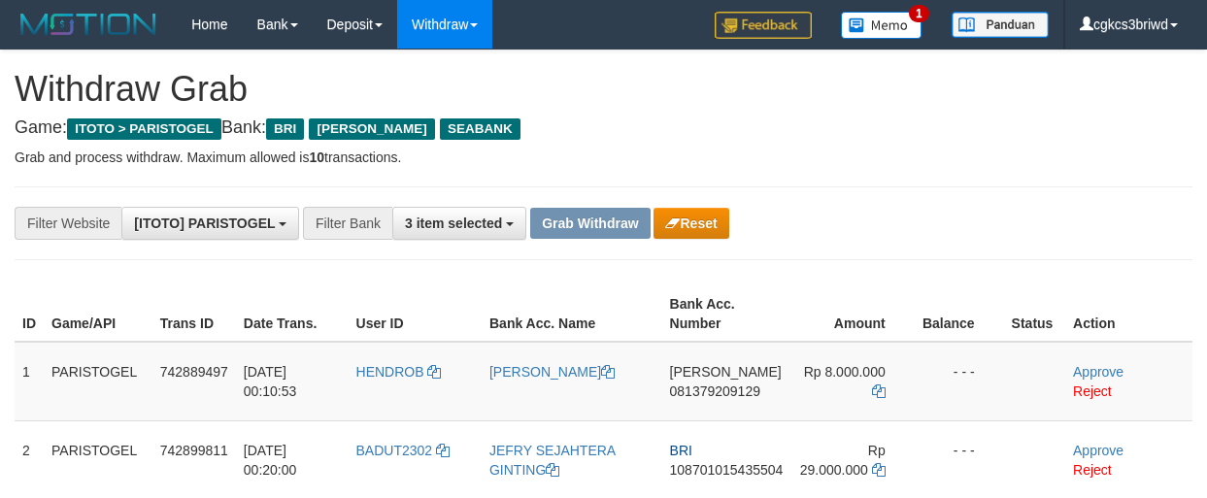
scroll to position [404, 0]
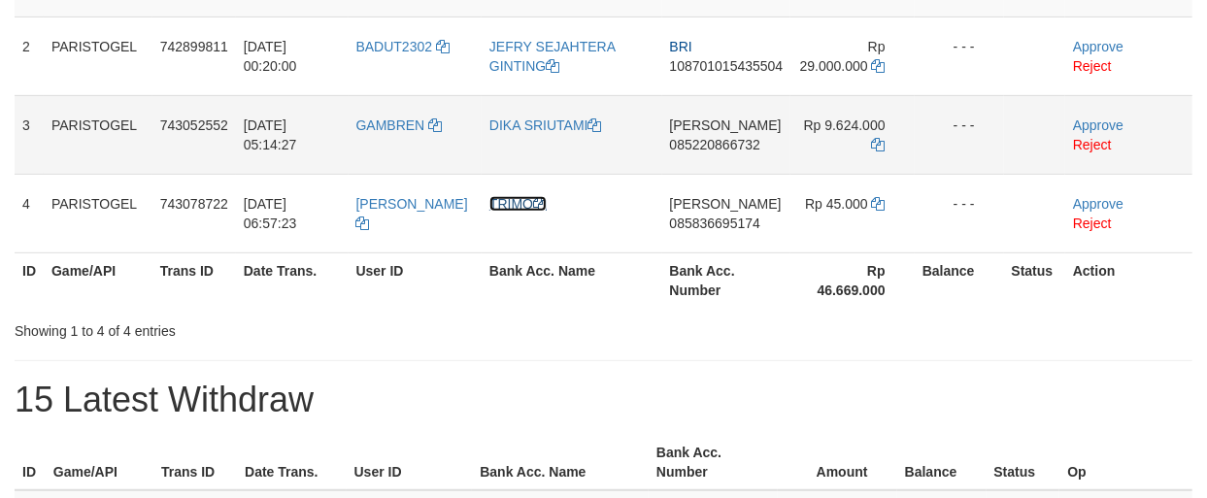
drag, startPoint x: 508, startPoint y: 202, endPoint x: 71, endPoint y: 151, distance: 439.8
click at [508, 202] on link "TRIMO" at bounding box center [517, 204] width 57 height 16
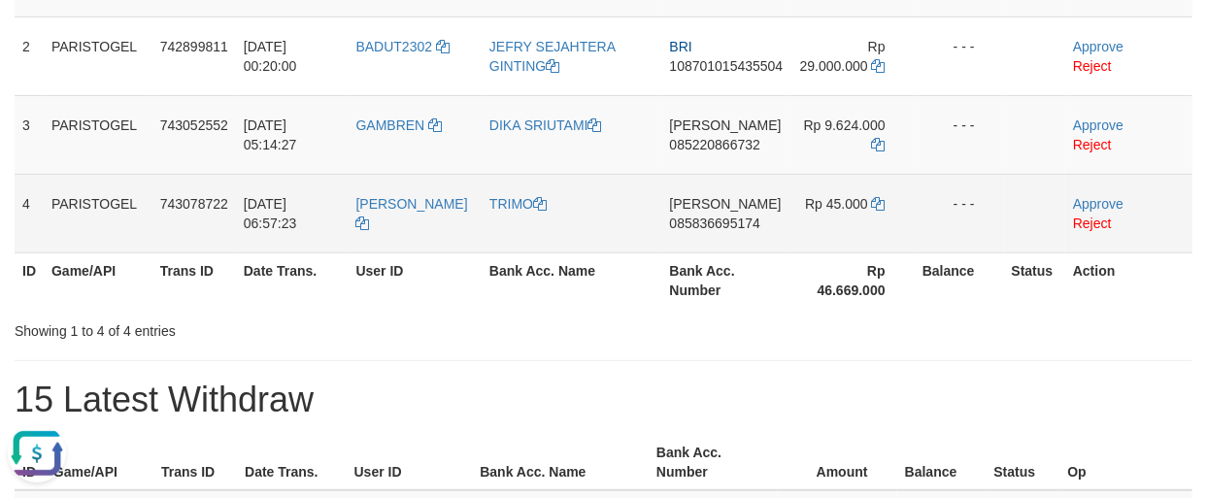
click at [704, 250] on td "DANA 085836695174" at bounding box center [726, 213] width 129 height 79
copy span "085836695174"
click at [879, 205] on icon at bounding box center [879, 204] width 14 height 14
click at [1076, 200] on link "Approve" at bounding box center [1098, 204] width 50 height 16
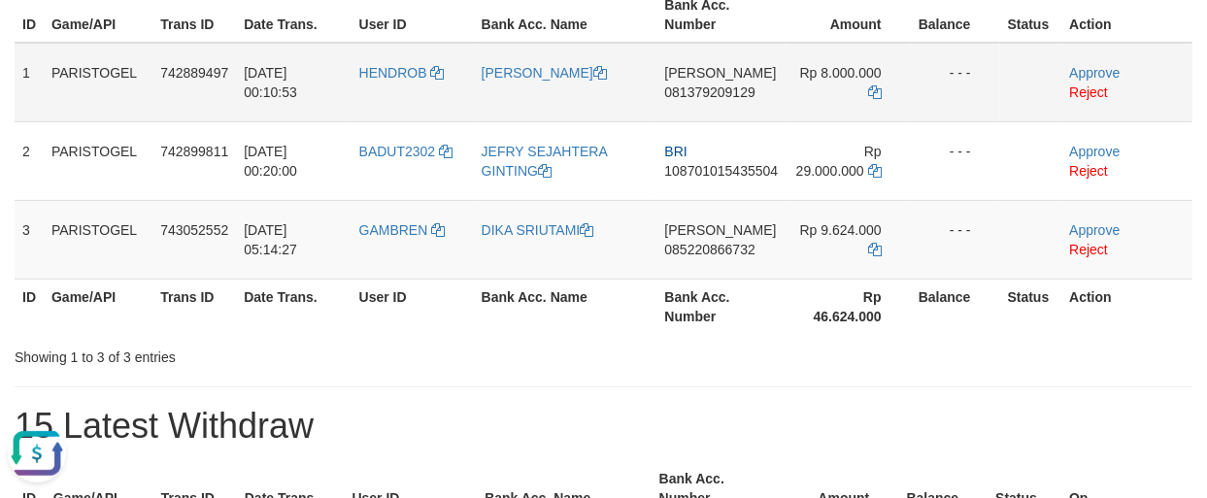
scroll to position [81, 0]
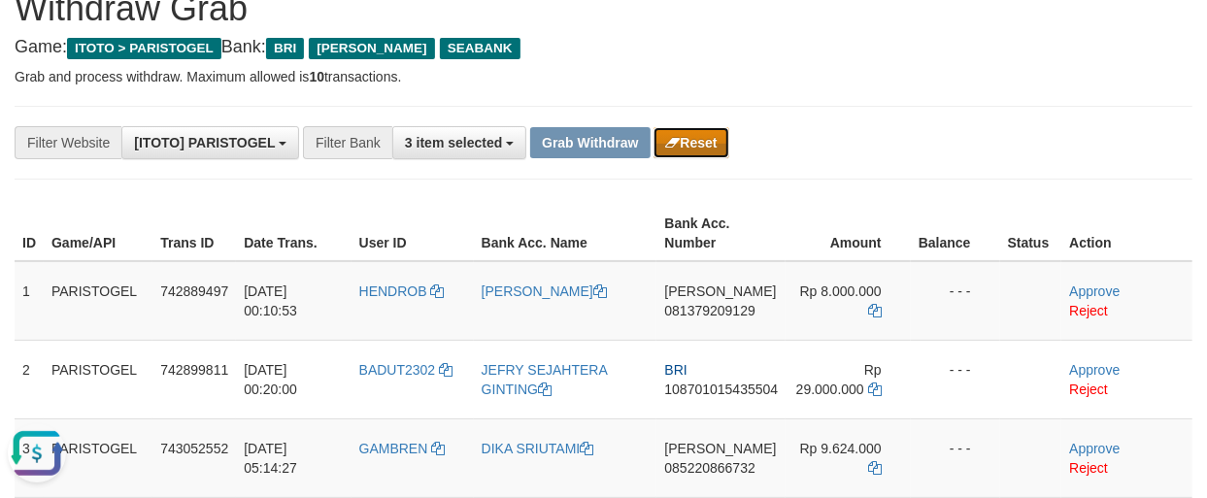
click at [686, 141] on button "Reset" at bounding box center [690, 142] width 75 height 31
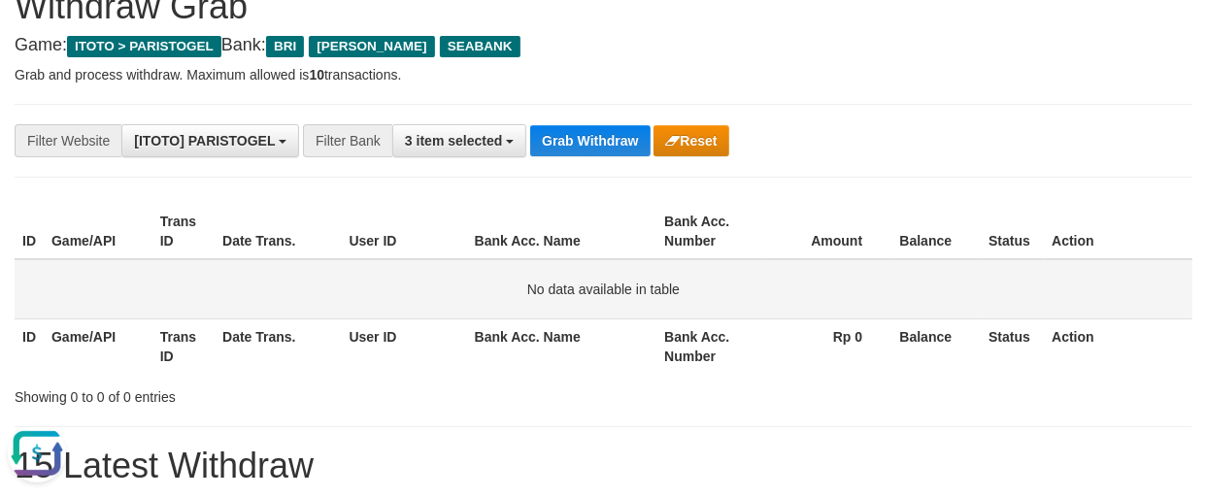
click at [50, 312] on td "No data available in table" at bounding box center [604, 289] width 1178 height 60
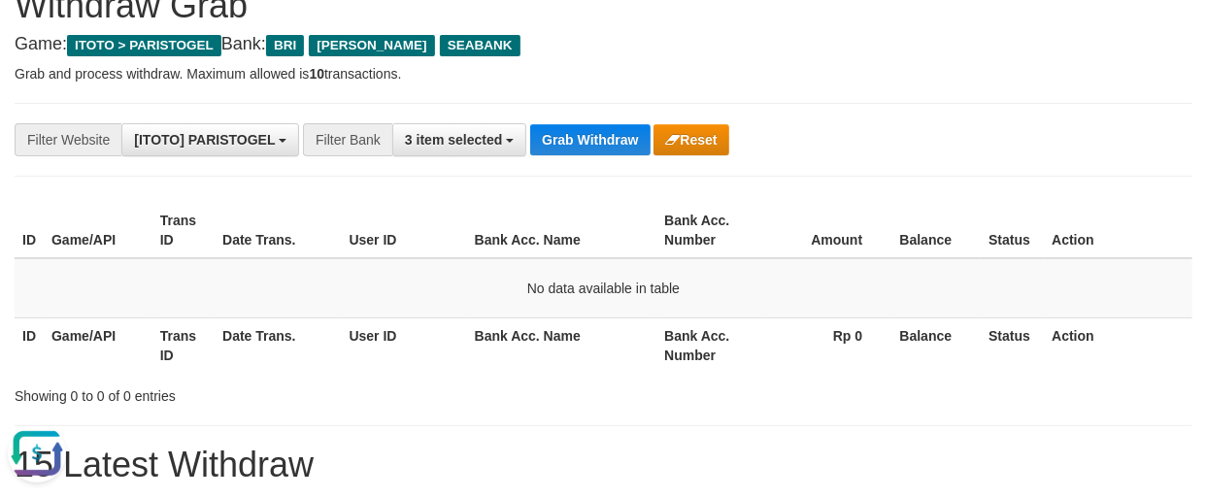
click at [126, 118] on div "**********" at bounding box center [604, 140] width 1178 height 74
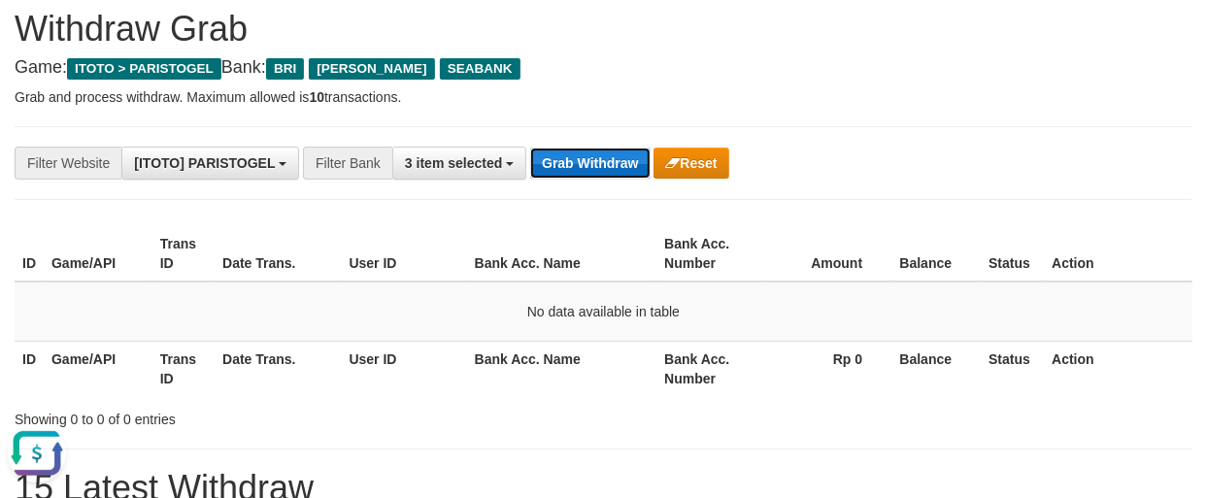
click at [633, 150] on button "Grab Withdraw" at bounding box center [589, 163] width 119 height 31
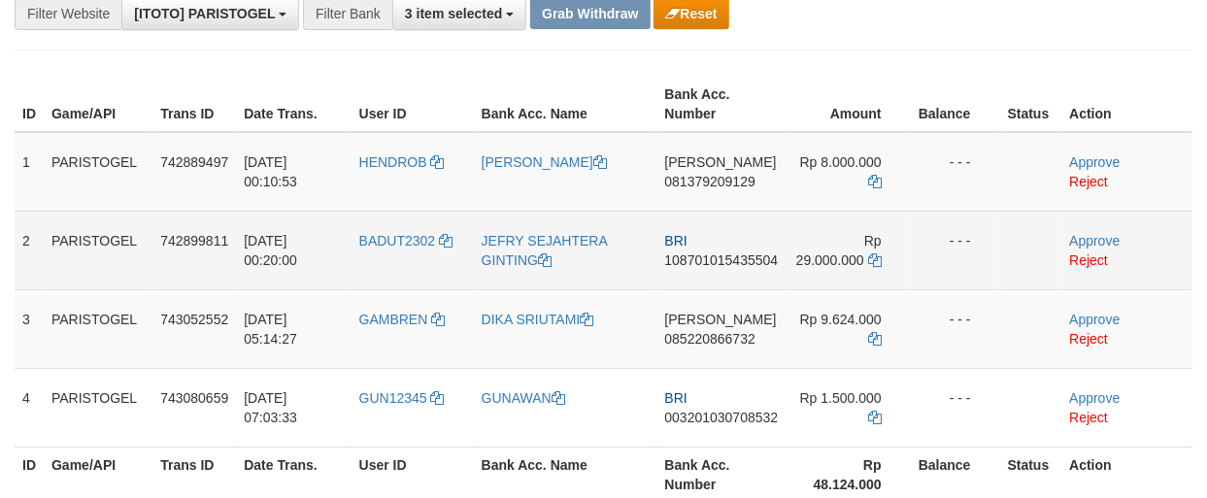
scroll to position [216, 0]
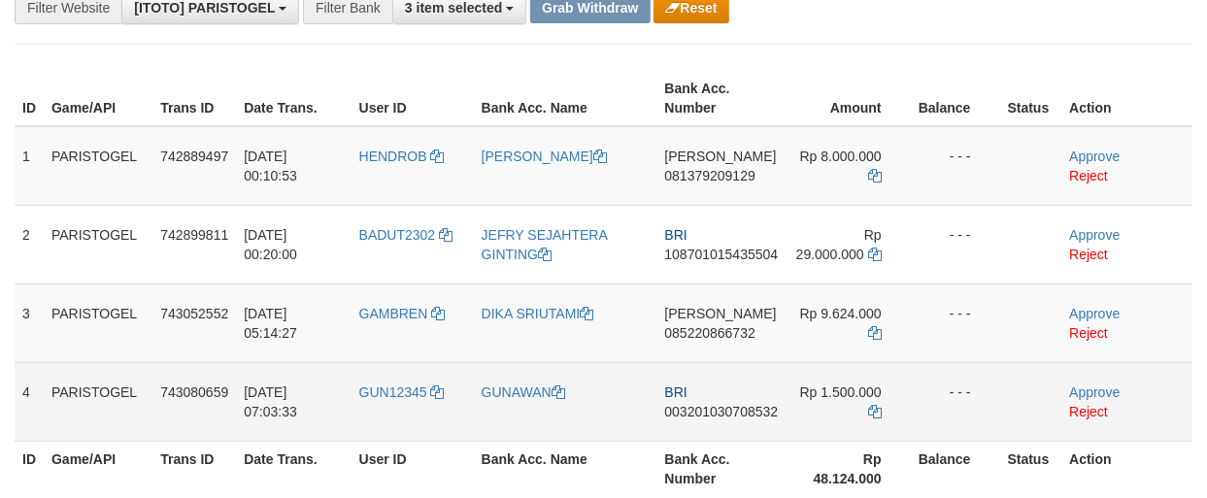
click at [392, 403] on td "GUN12345" at bounding box center [412, 401] width 122 height 79
copy link "GUN12345"
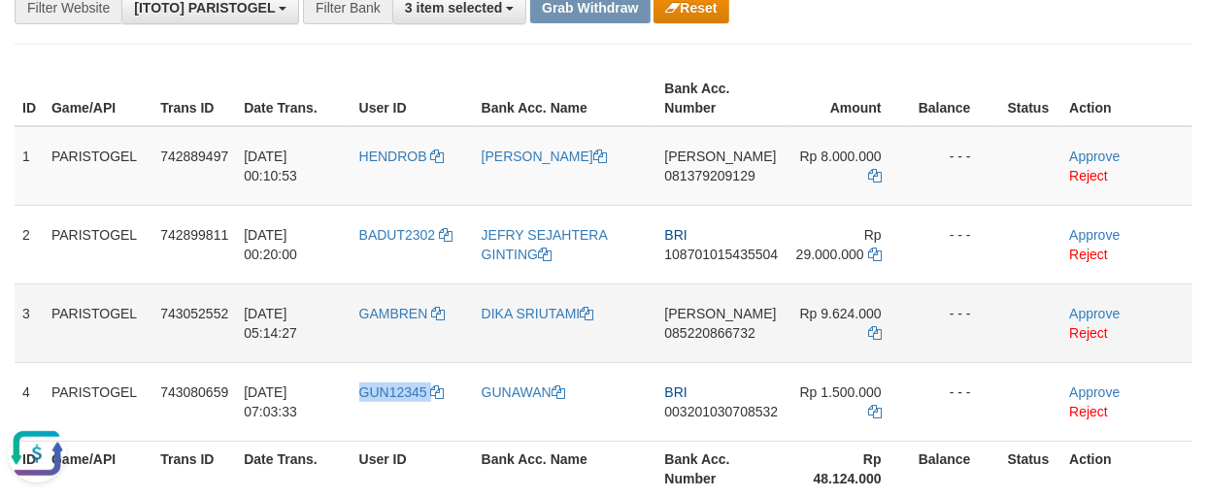
scroll to position [0, 0]
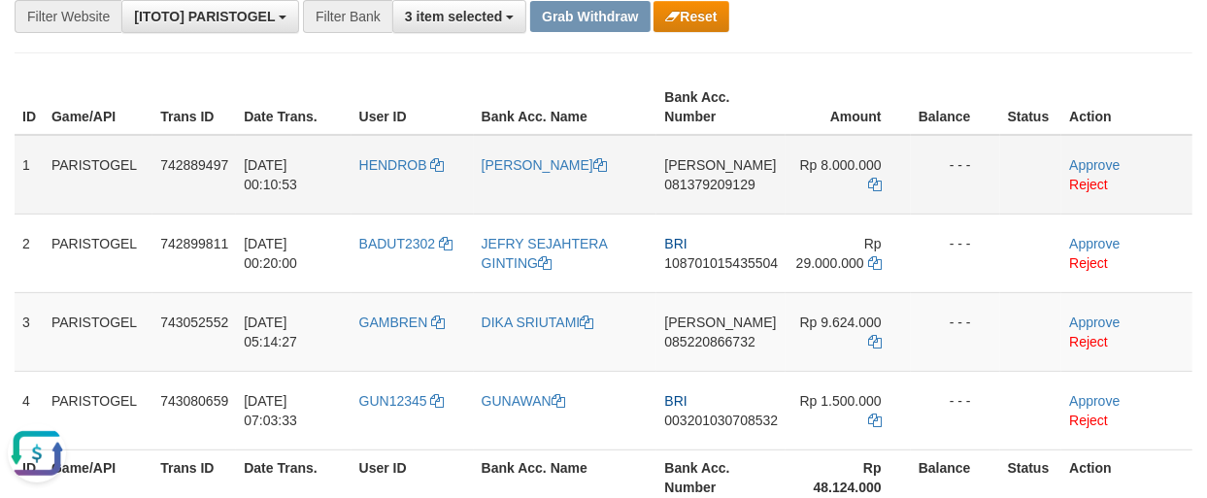
scroll to position [258, 0]
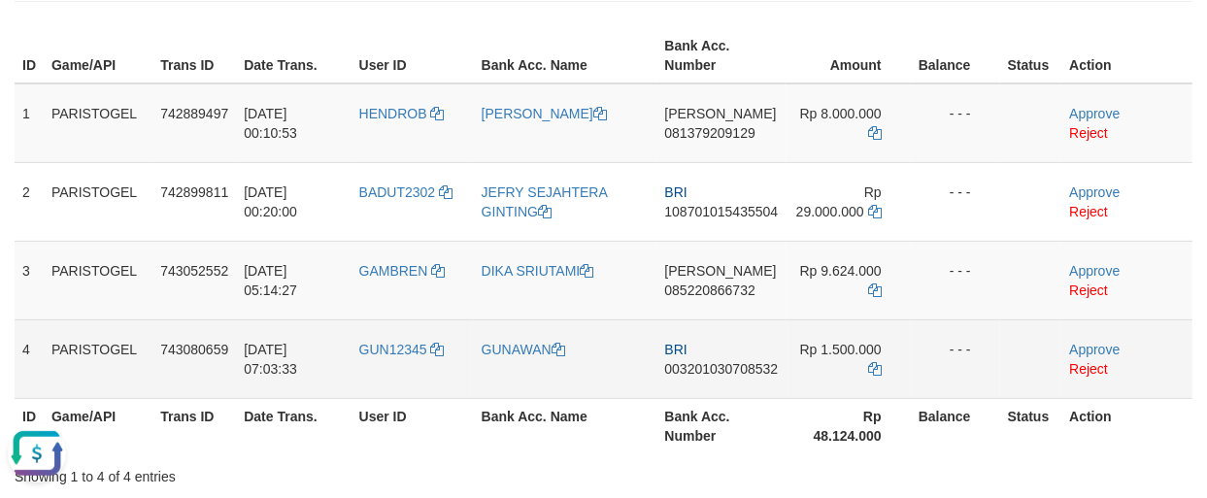
click at [544, 360] on td "GUNAWAN" at bounding box center [565, 358] width 183 height 79
copy link "GUNAWAN"
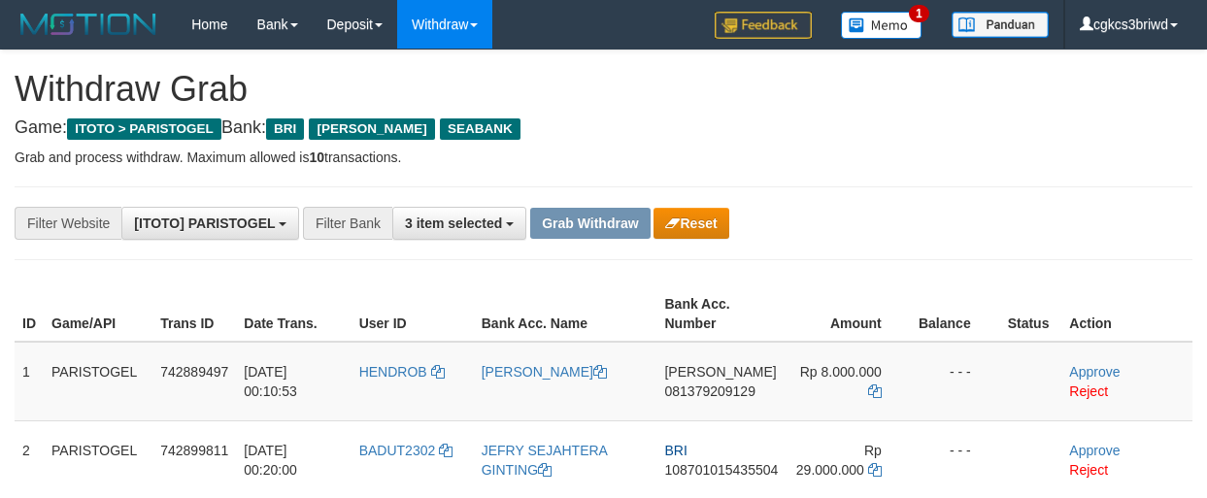
scroll to position [258, 0]
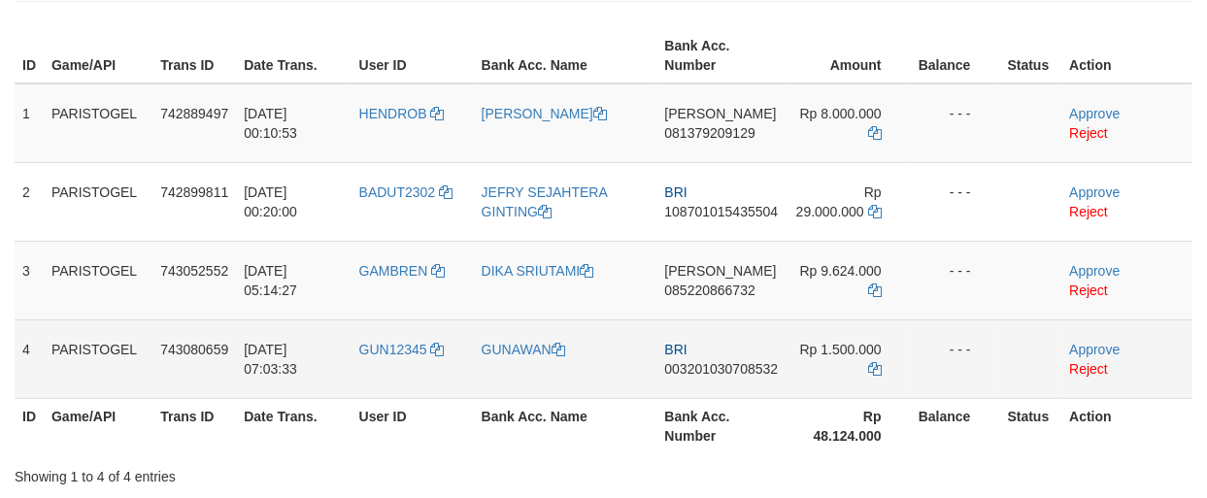
click at [666, 386] on td "BRI 003201030708532" at bounding box center [720, 358] width 129 height 79
copy span "003201030708532"
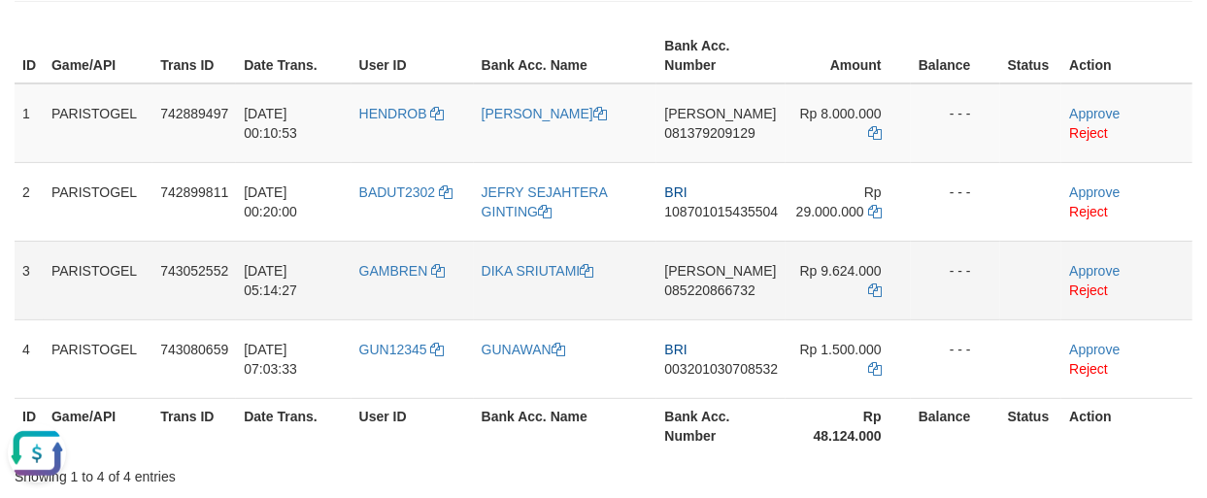
drag, startPoint x: 1027, startPoint y: 201, endPoint x: 1005, endPoint y: 240, distance: 44.8
click at [1027, 201] on td at bounding box center [1031, 201] width 62 height 79
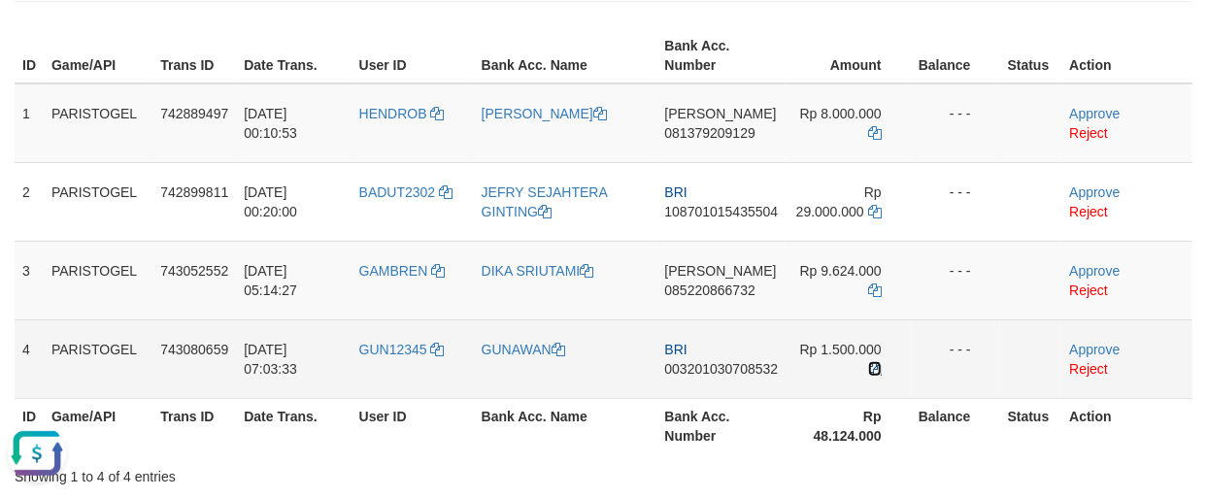
click at [875, 364] on icon at bounding box center [875, 369] width 14 height 14
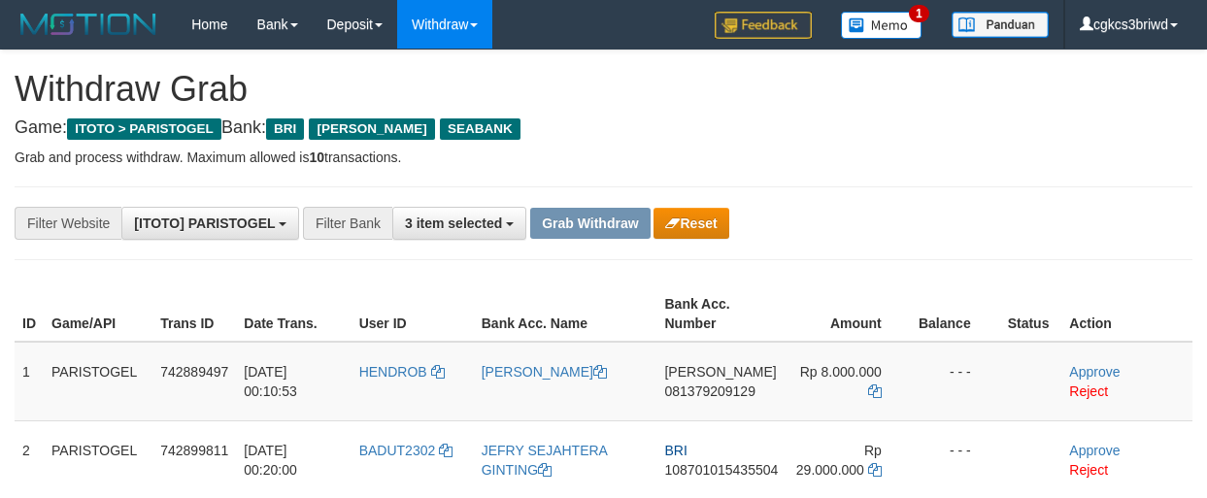
scroll to position [258, 0]
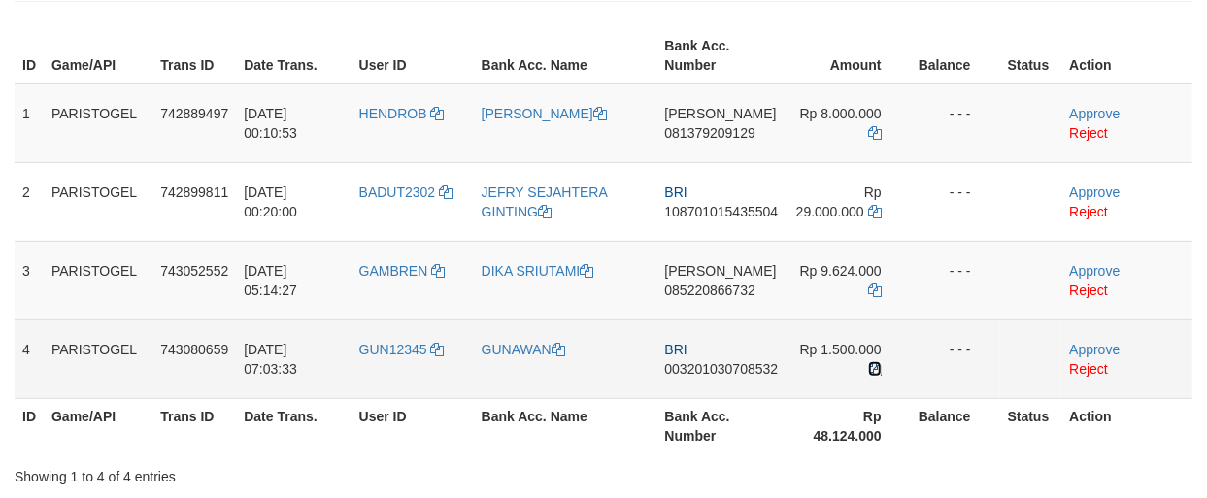
drag, startPoint x: 0, startPoint y: 0, endPoint x: 876, endPoint y: 367, distance: 949.5
click at [876, 367] on icon at bounding box center [875, 369] width 14 height 14
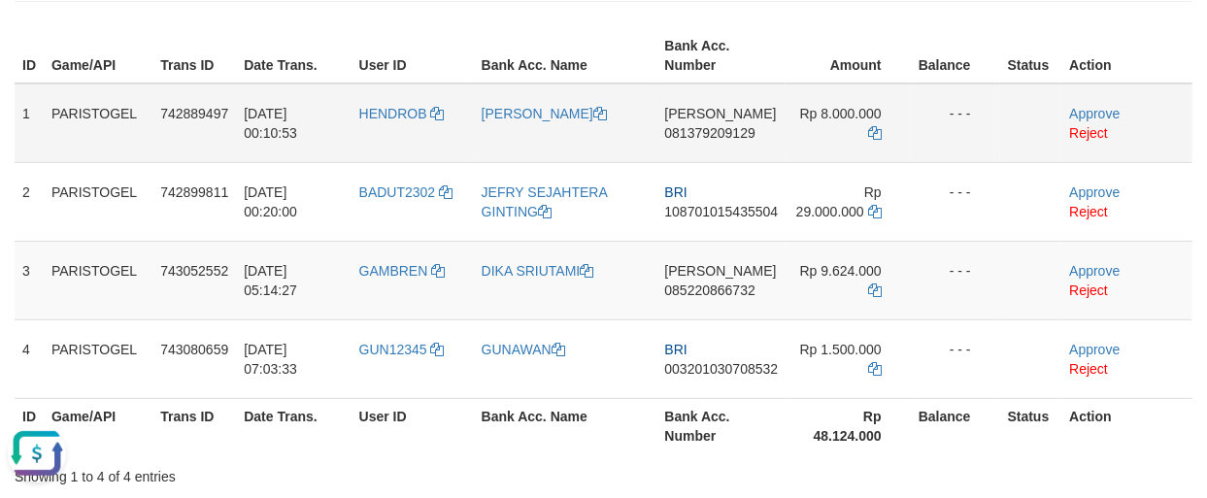
scroll to position [0, 0]
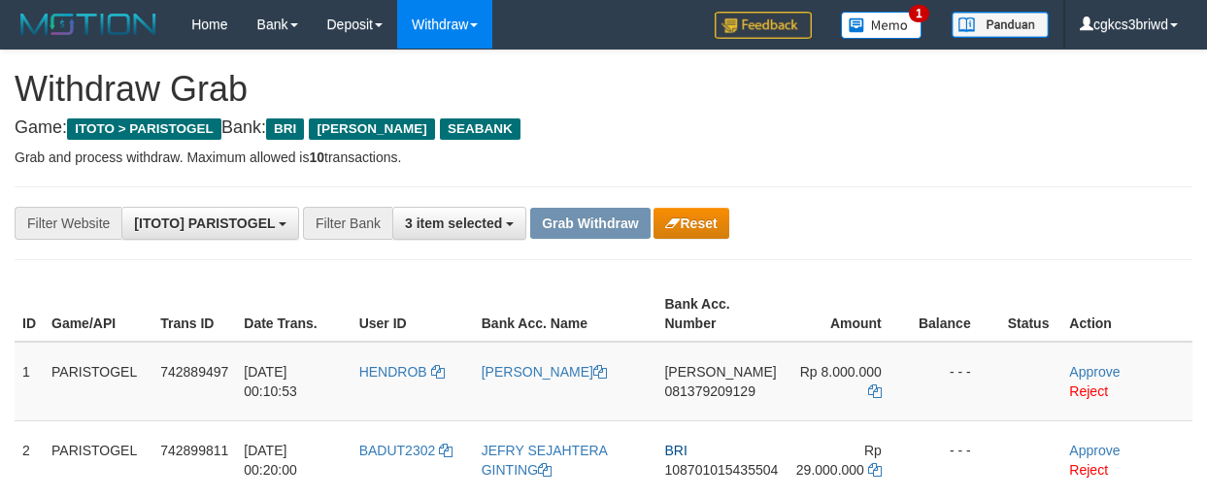
scroll to position [258, 0]
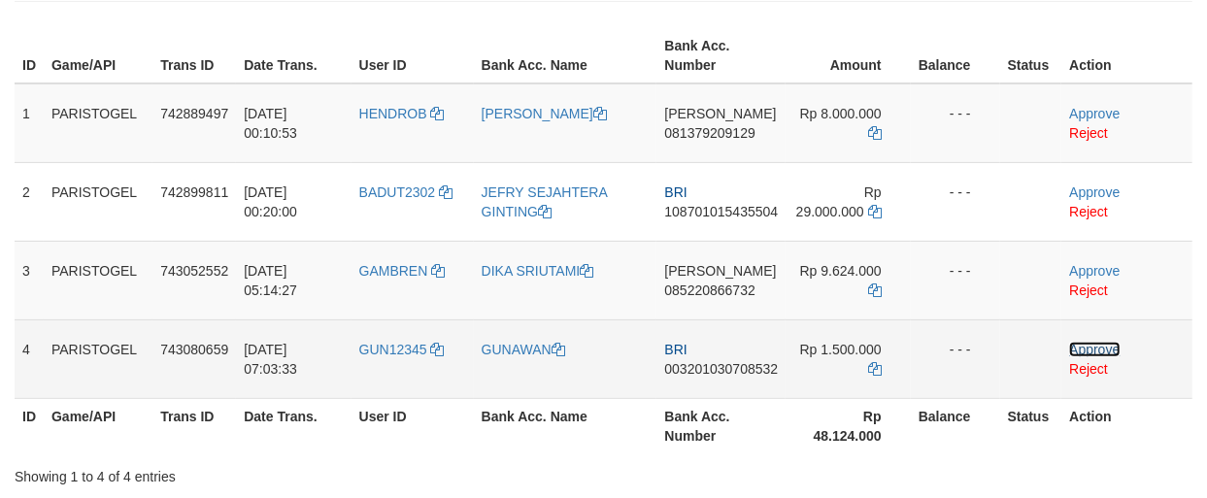
drag, startPoint x: 0, startPoint y: 0, endPoint x: 1080, endPoint y: 347, distance: 1133.8
click at [1080, 347] on link "Approve" at bounding box center [1094, 350] width 50 height 16
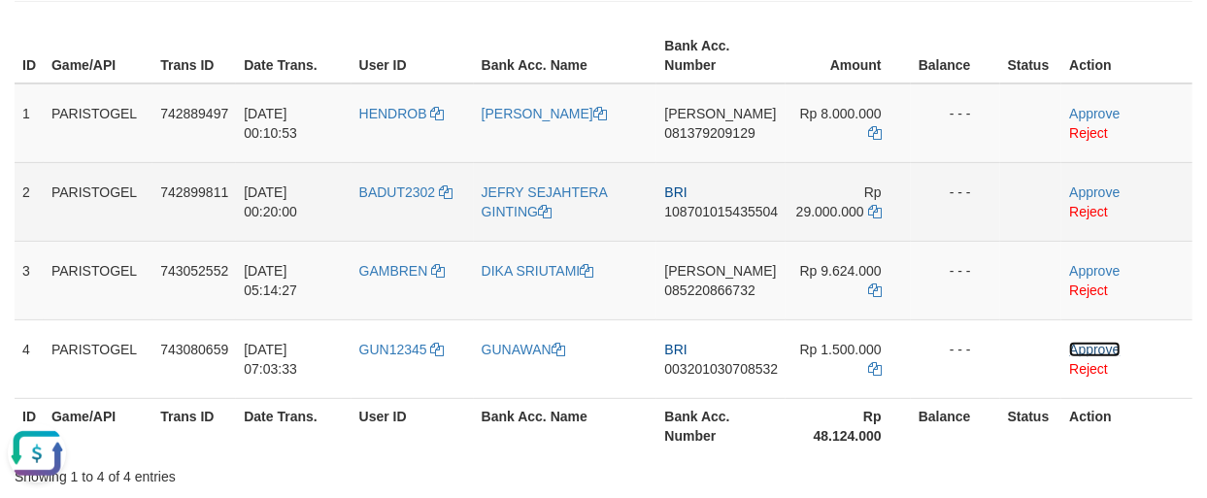
scroll to position [0, 0]
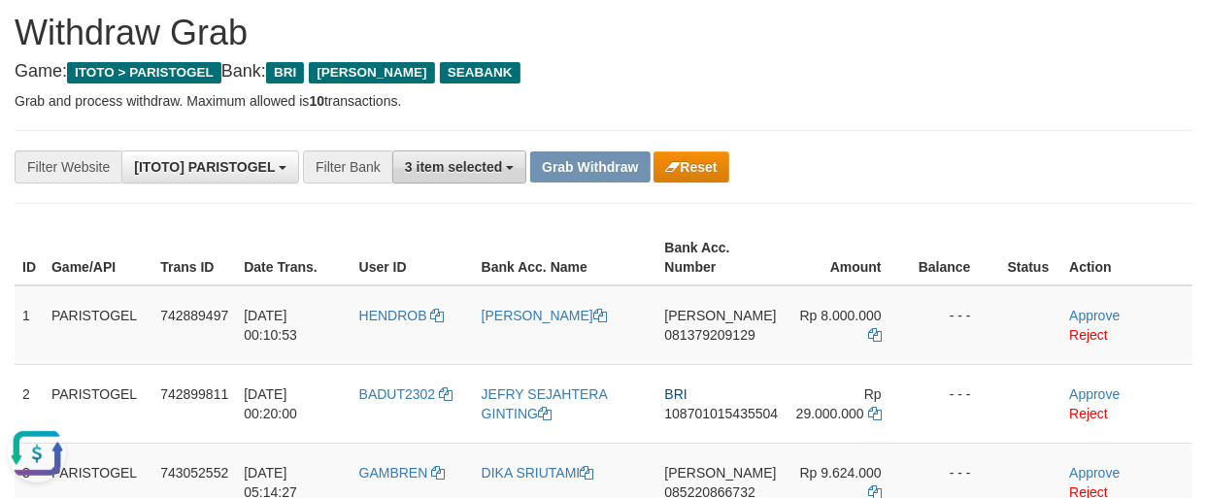
scroll to position [43, 0]
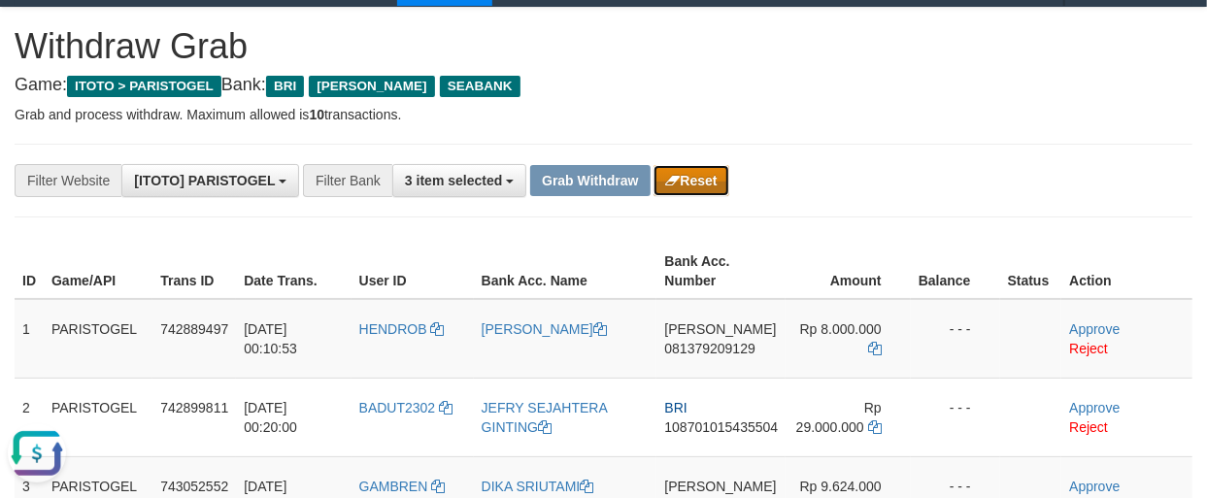
click at [674, 180] on icon "button" at bounding box center [672, 181] width 15 height 14
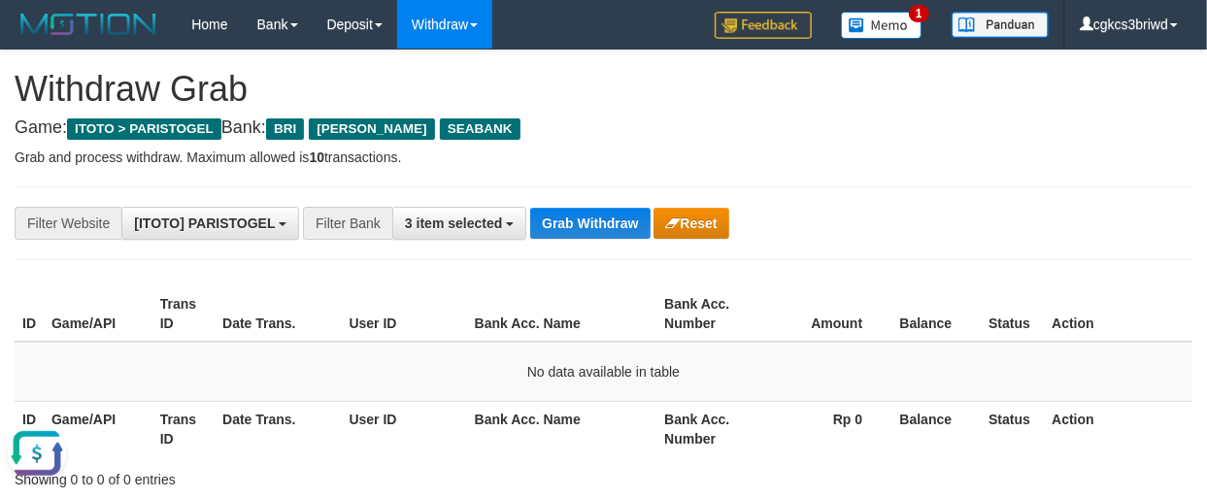
click at [809, 118] on h4 "Game: ITOTO > PARISTOGEL Bank: BRI DANA SEABANK" at bounding box center [604, 127] width 1178 height 19
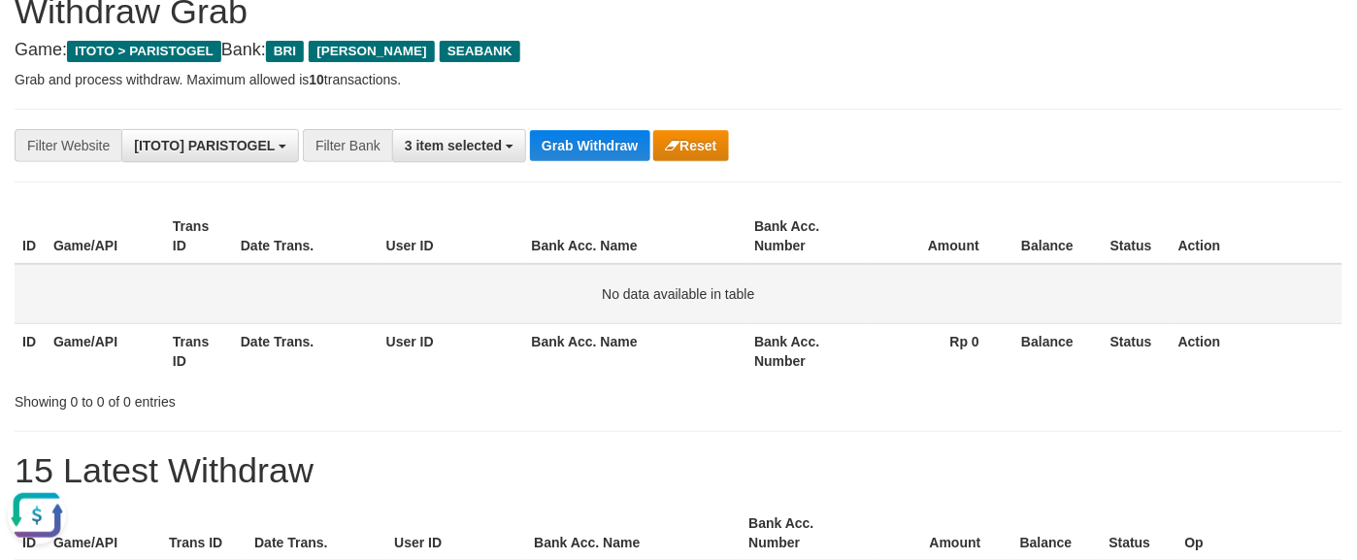
scroll to position [121, 0]
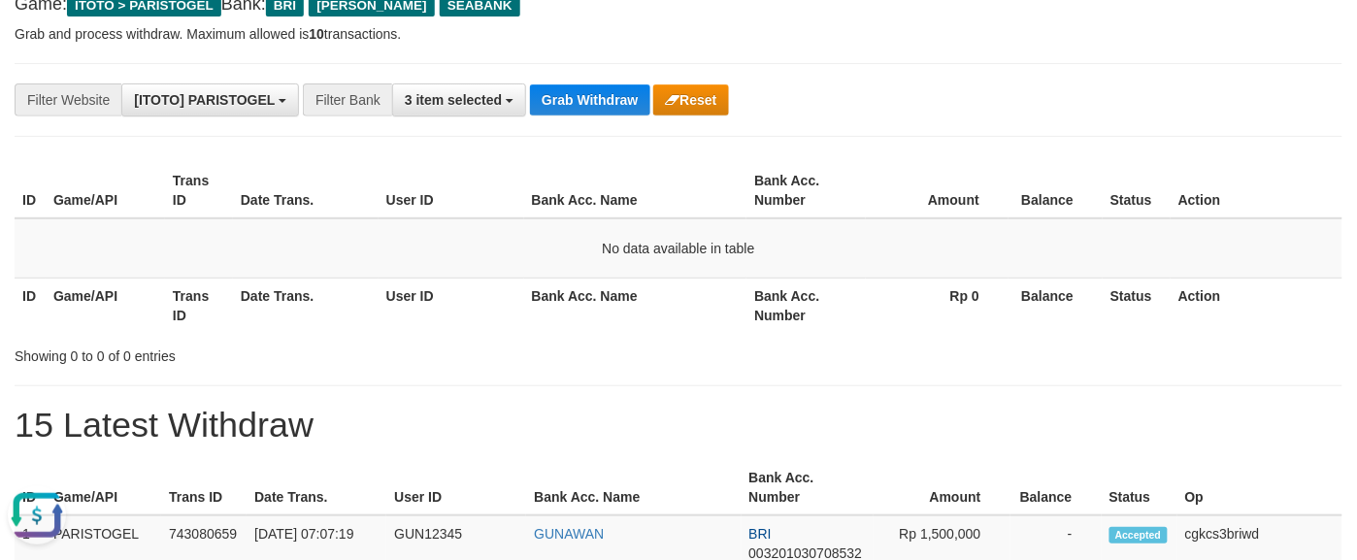
drag, startPoint x: 855, startPoint y: 85, endPoint x: 857, endPoint y: 76, distance: 9.9
click at [857, 76] on div "**********" at bounding box center [679, 100] width 1328 height 74
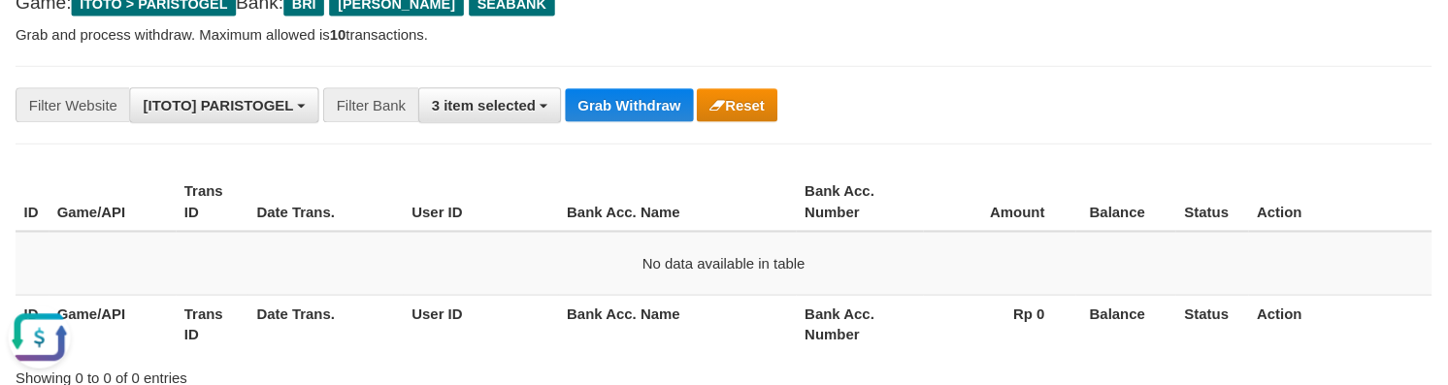
scroll to position [125, 0]
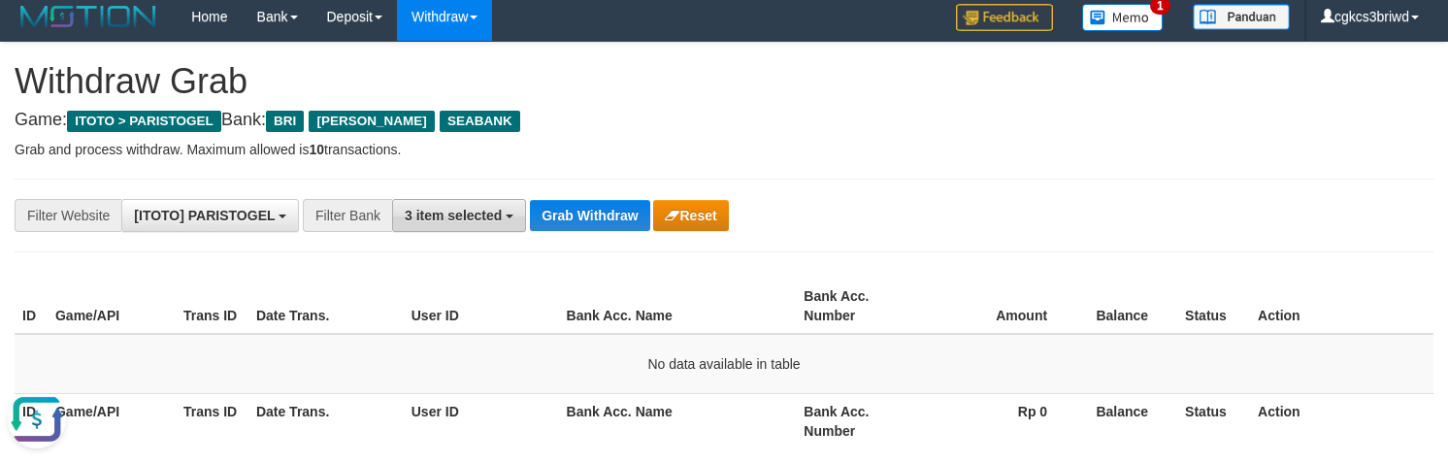
click at [432, 212] on span "3 item selected" at bounding box center [453, 216] width 97 height 16
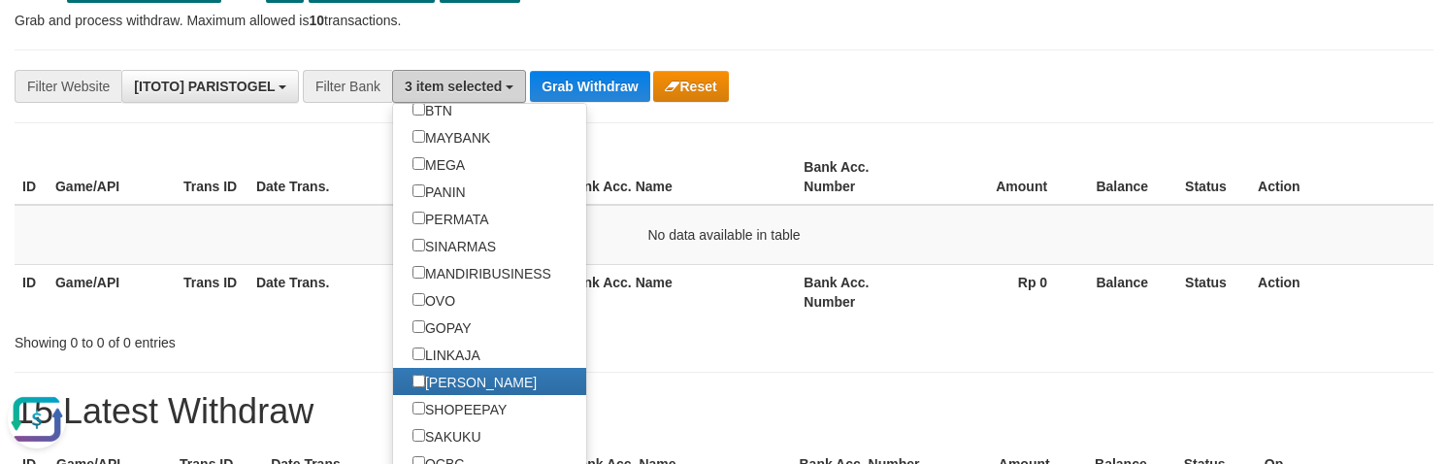
scroll to position [129, 0]
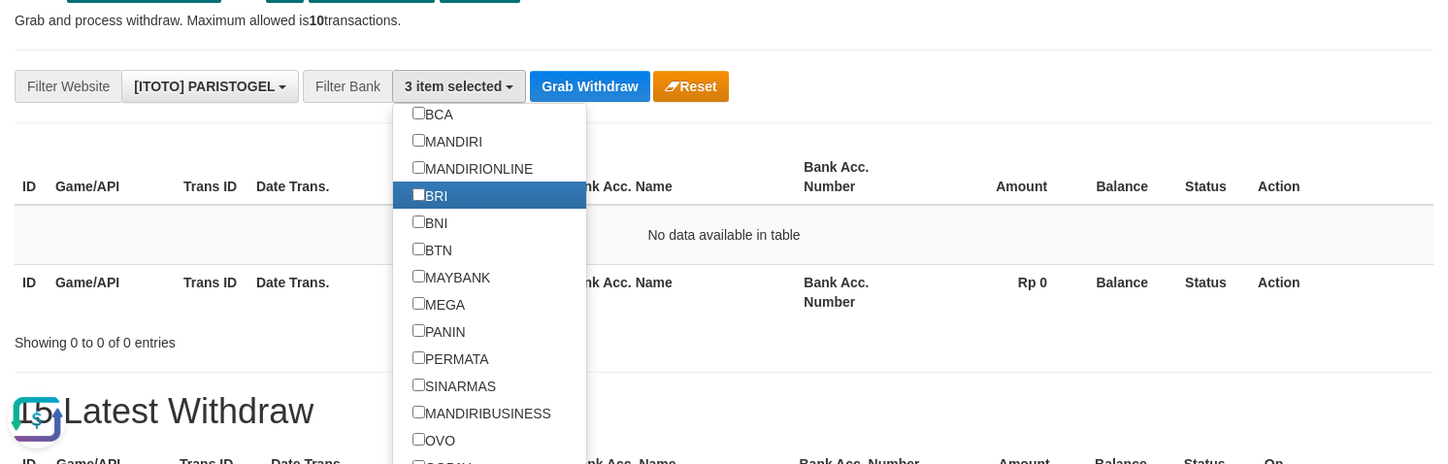
click at [1003, 97] on div "**********" at bounding box center [603, 86] width 1207 height 33
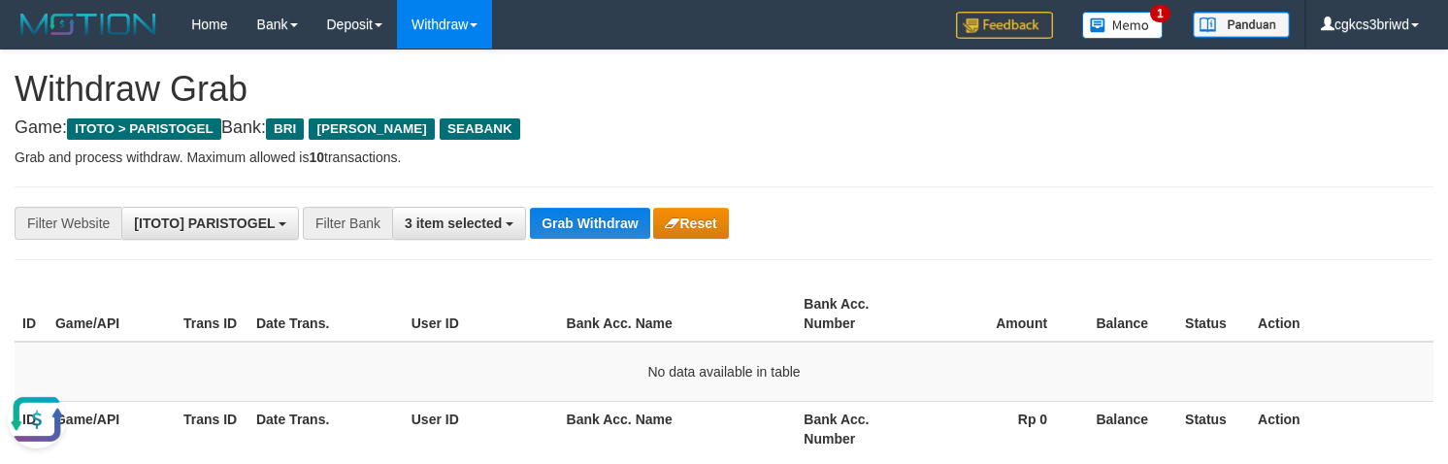
drag, startPoint x: 1340, startPoint y: 2, endPoint x: 1201, endPoint y: 156, distance: 207.6
click at [1200, 157] on p "Grab and process withdraw. Maximum allowed is 10 transactions." at bounding box center [724, 157] width 1419 height 19
